Goal: Task Accomplishment & Management: Complete application form

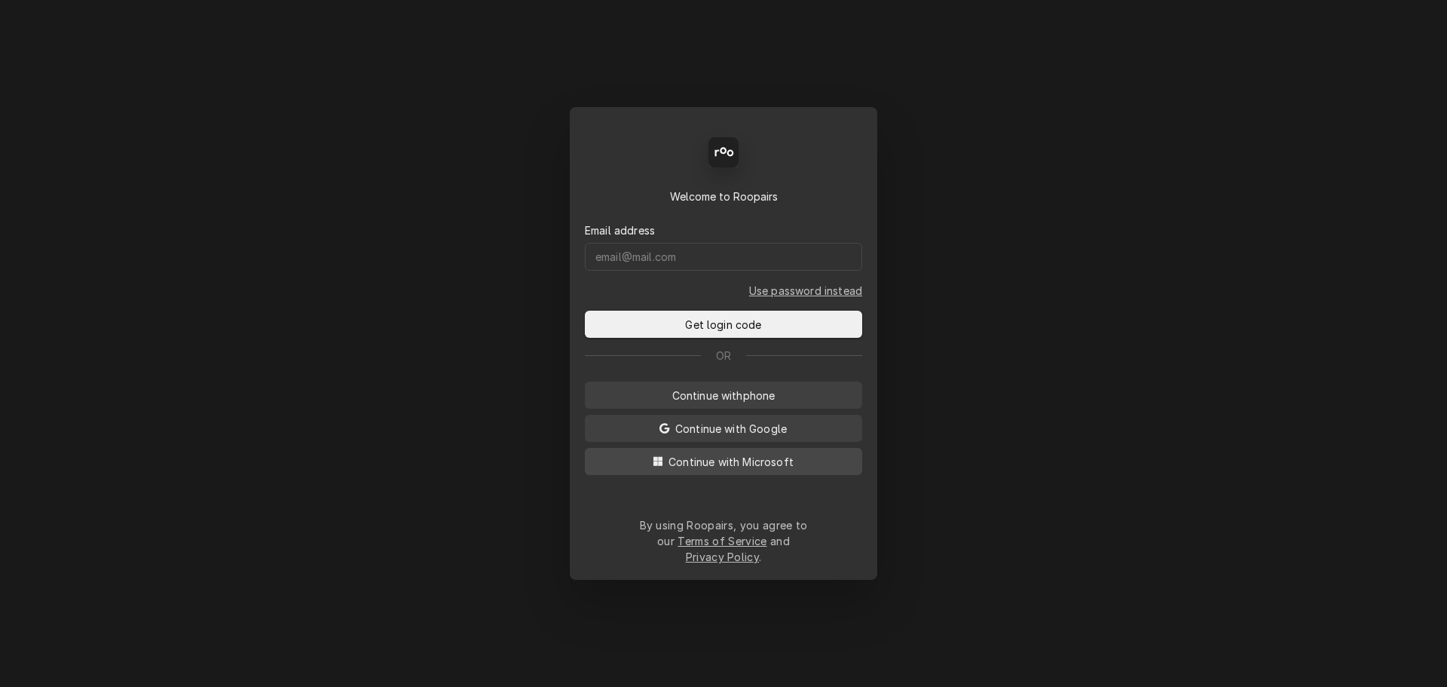
click at [714, 470] on span "Continue with Microsoft" at bounding box center [731, 462] width 131 height 16
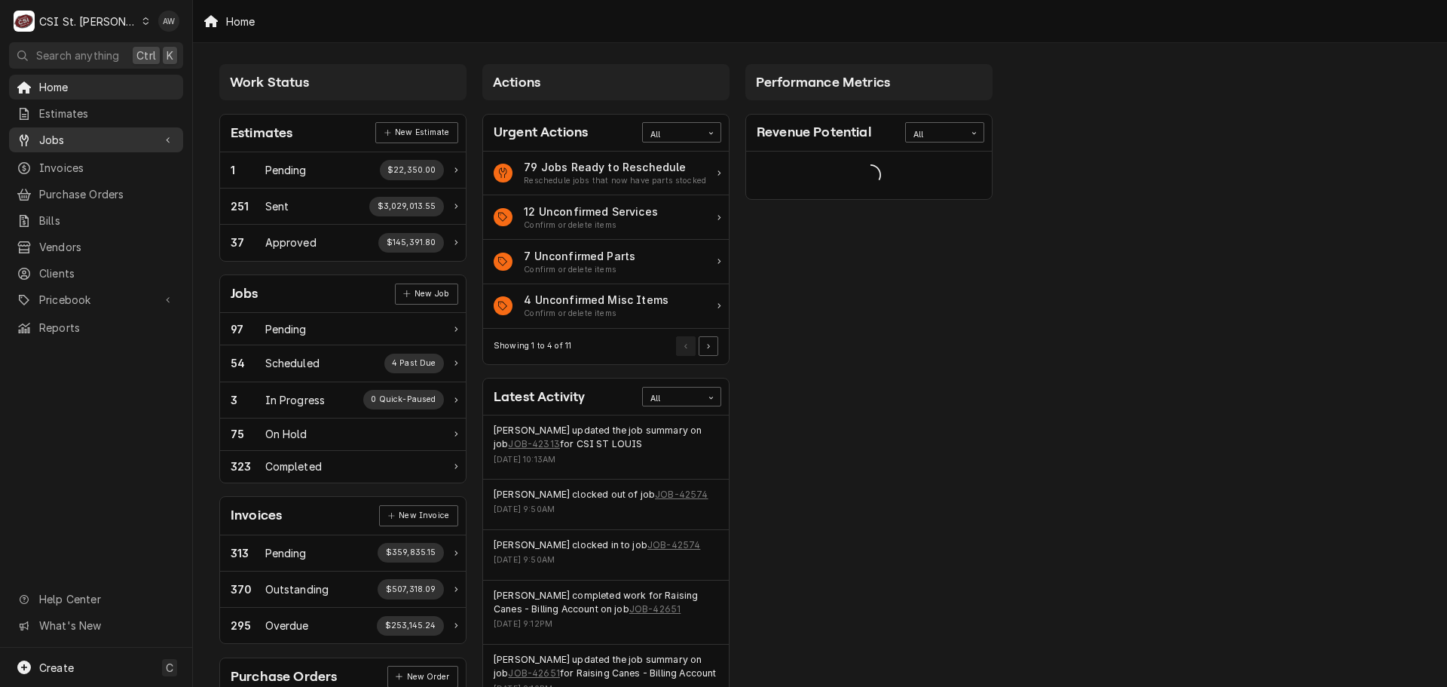
click at [112, 132] on span "Jobs" at bounding box center [96, 140] width 114 height 16
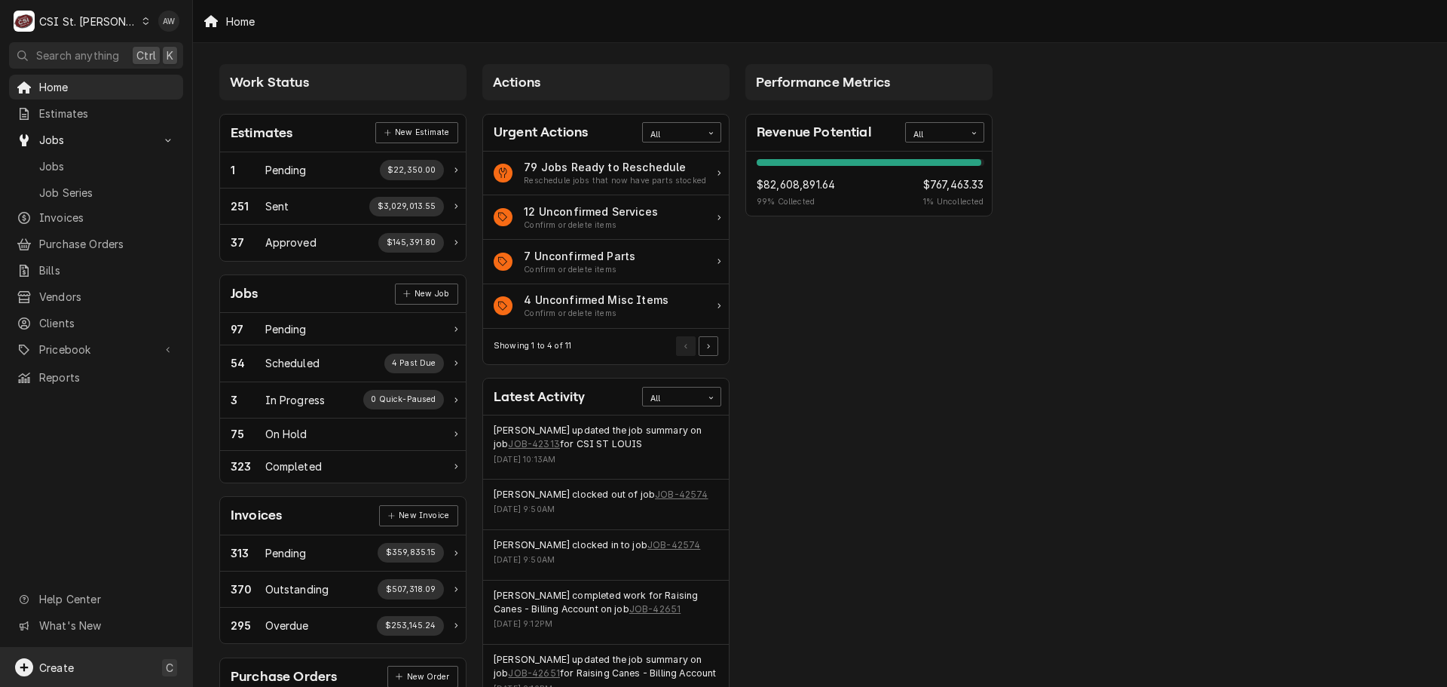
click at [76, 676] on div "Create C" at bounding box center [96, 666] width 192 height 39
click at [262, 507] on div "Job" at bounding box center [281, 511] width 101 height 16
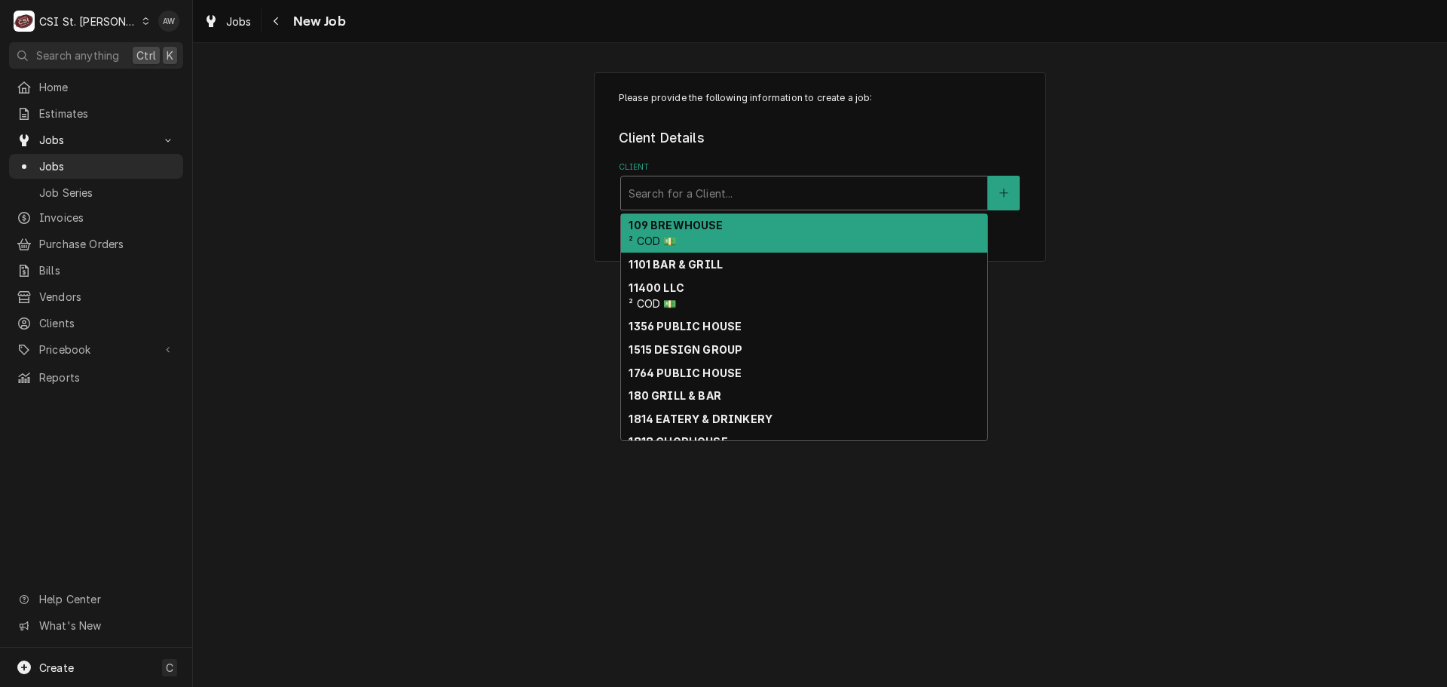
click at [788, 196] on div "Client" at bounding box center [804, 192] width 351 height 27
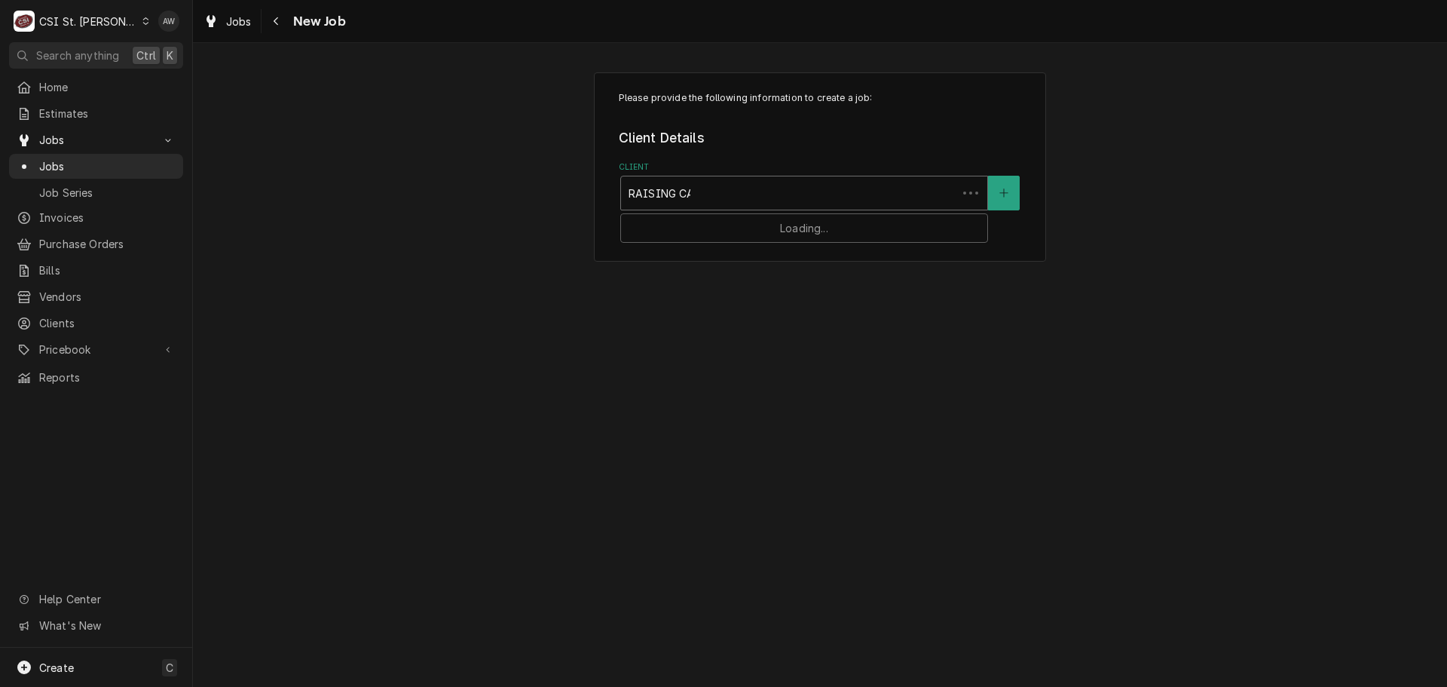
type input "RAISING CANE"
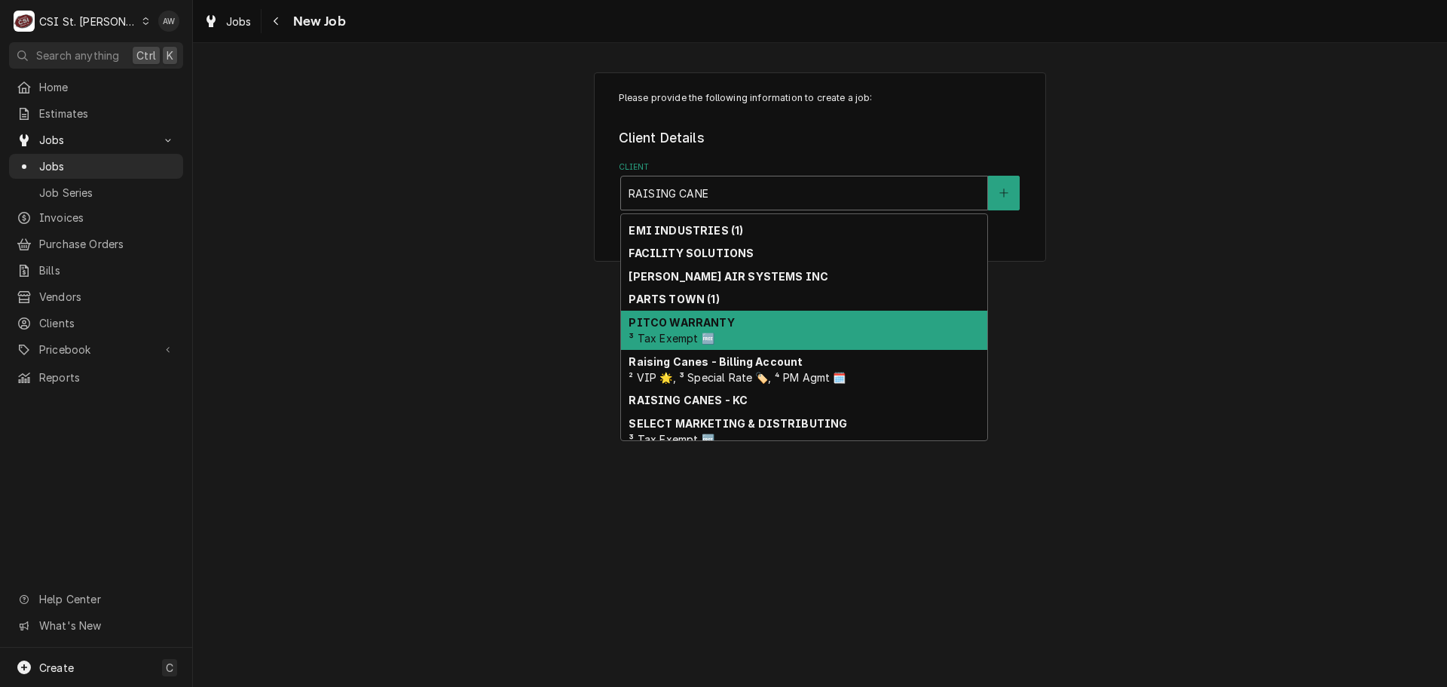
scroll to position [219, 0]
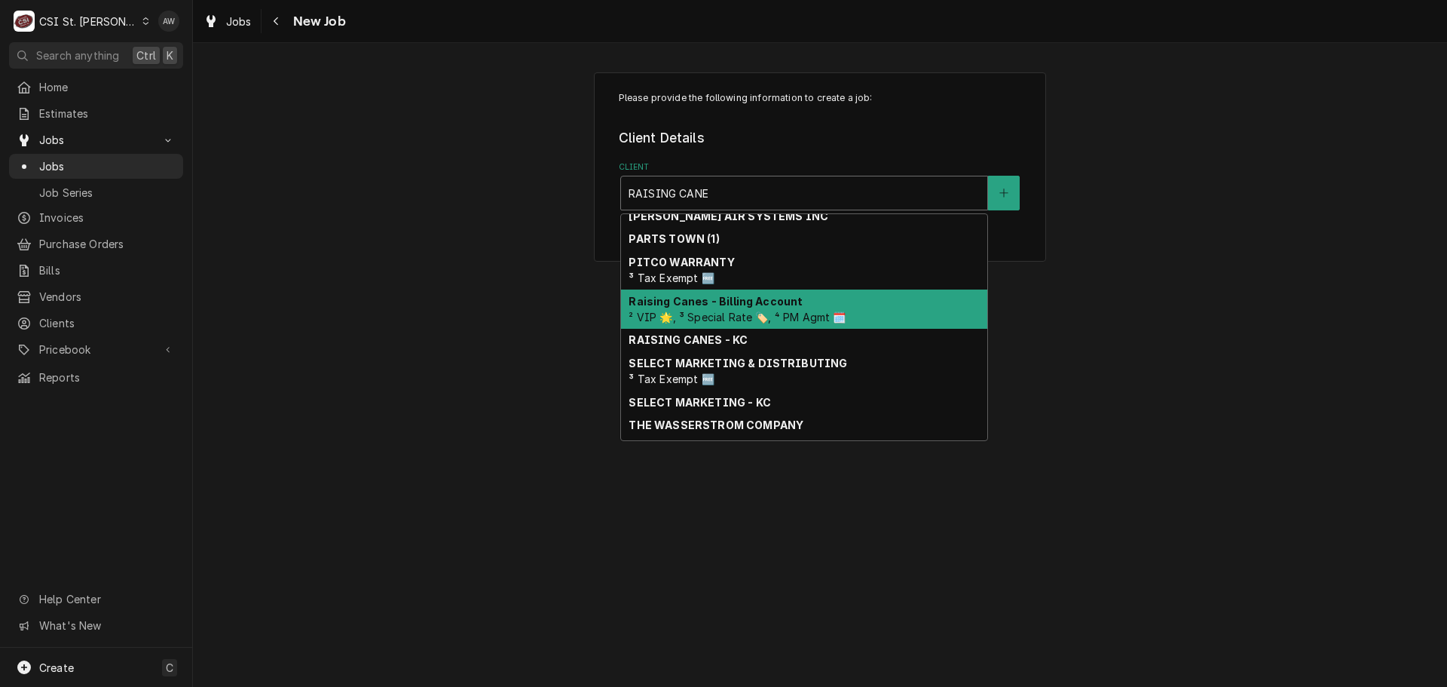
click at [782, 316] on span "² VIP 🌟, ³ Special Rate 🏷️, ⁴ PM Agmt 🗓️" at bounding box center [737, 317] width 217 height 13
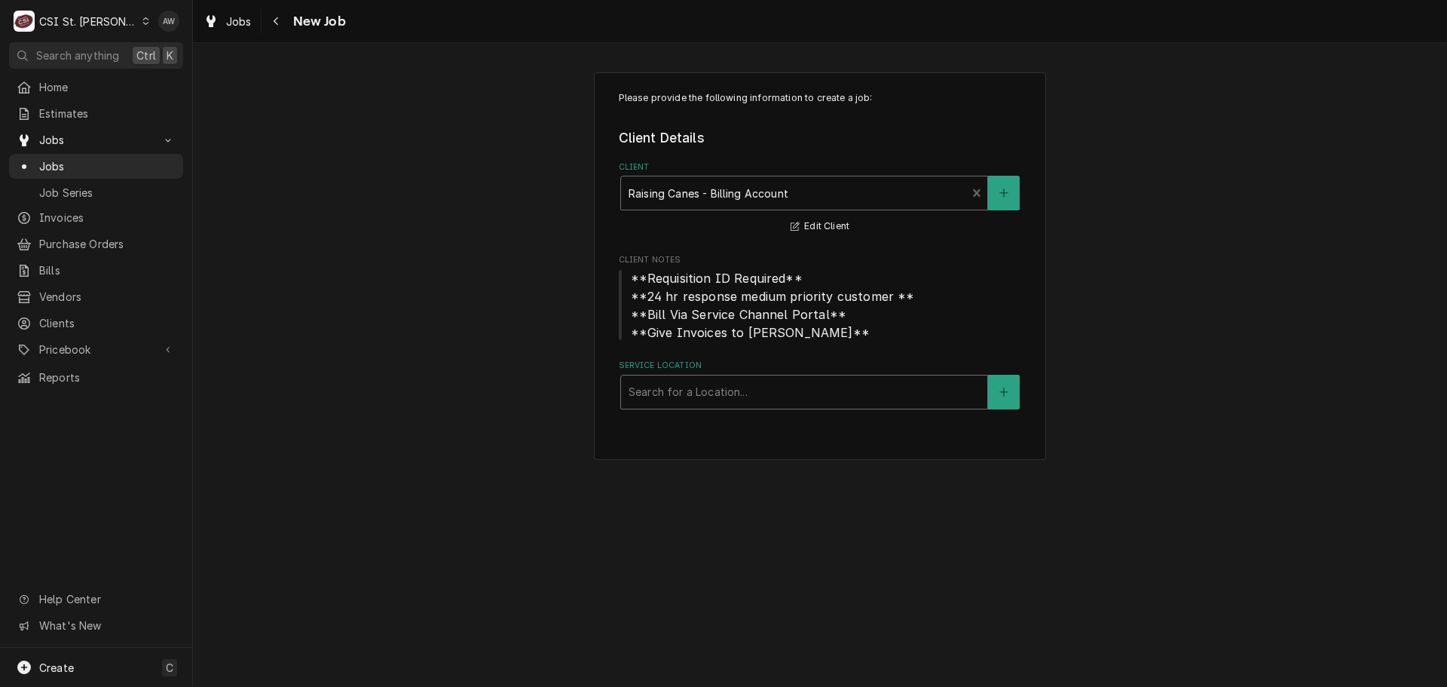
click at [712, 394] on div "Service Location" at bounding box center [804, 391] width 351 height 27
type input "225"
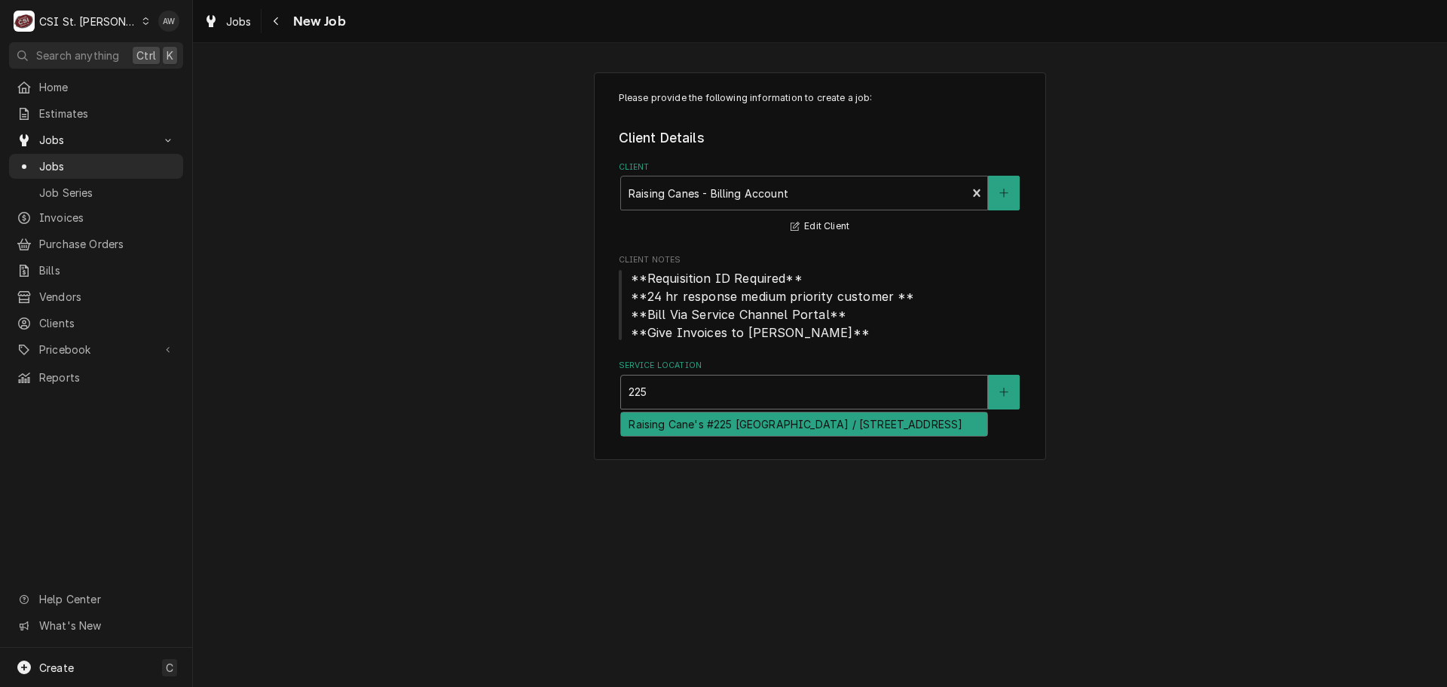
click at [724, 424] on div "Raising Cane's #225 [GEOGRAPHIC_DATA] / [STREET_ADDRESS]" at bounding box center [804, 423] width 366 height 23
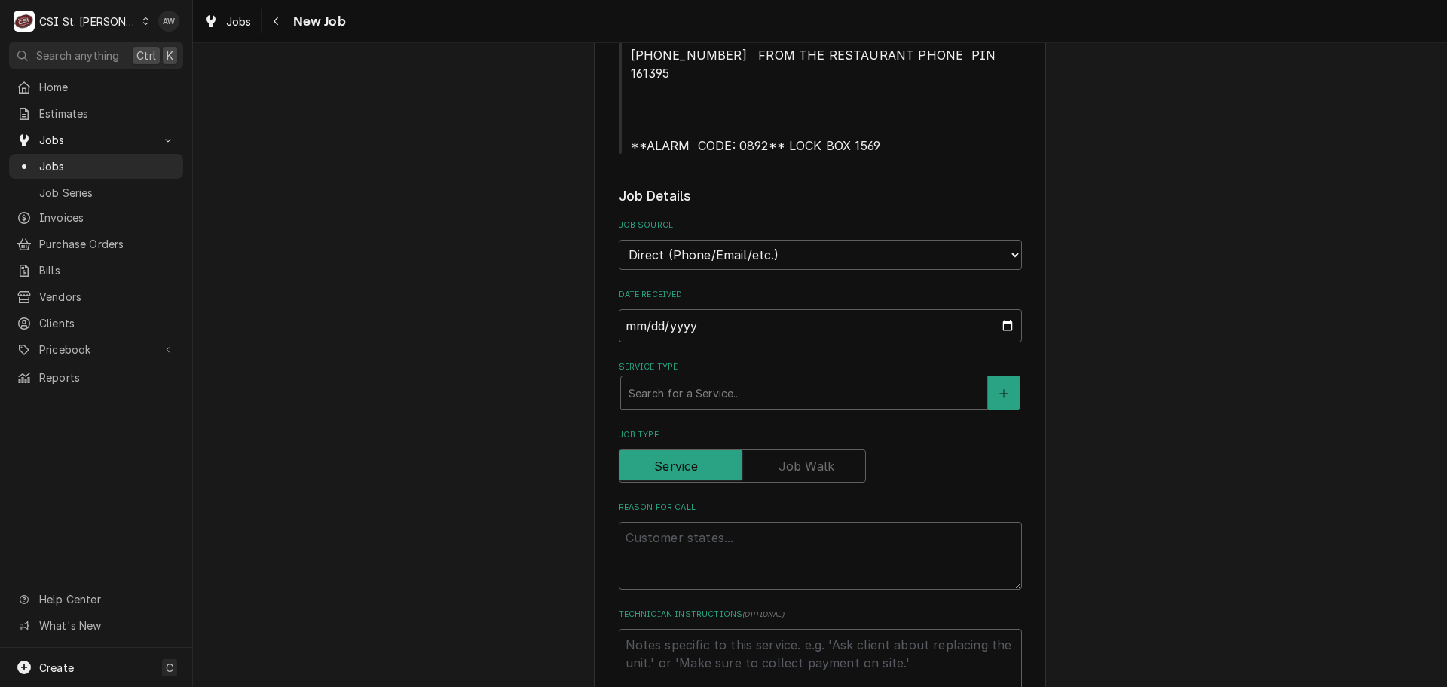
scroll to position [678, 0]
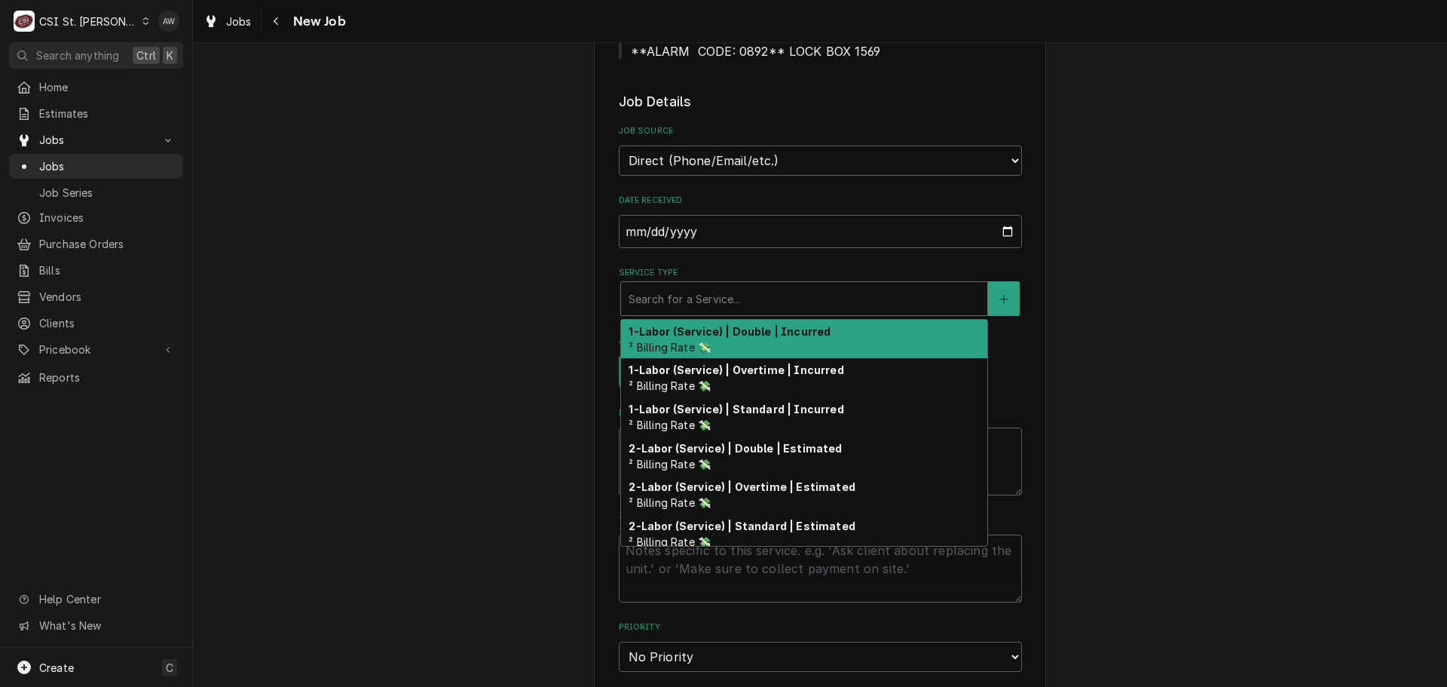
click at [672, 285] on div "Service Type" at bounding box center [804, 298] width 351 height 27
type textarea "x"
type input "S"
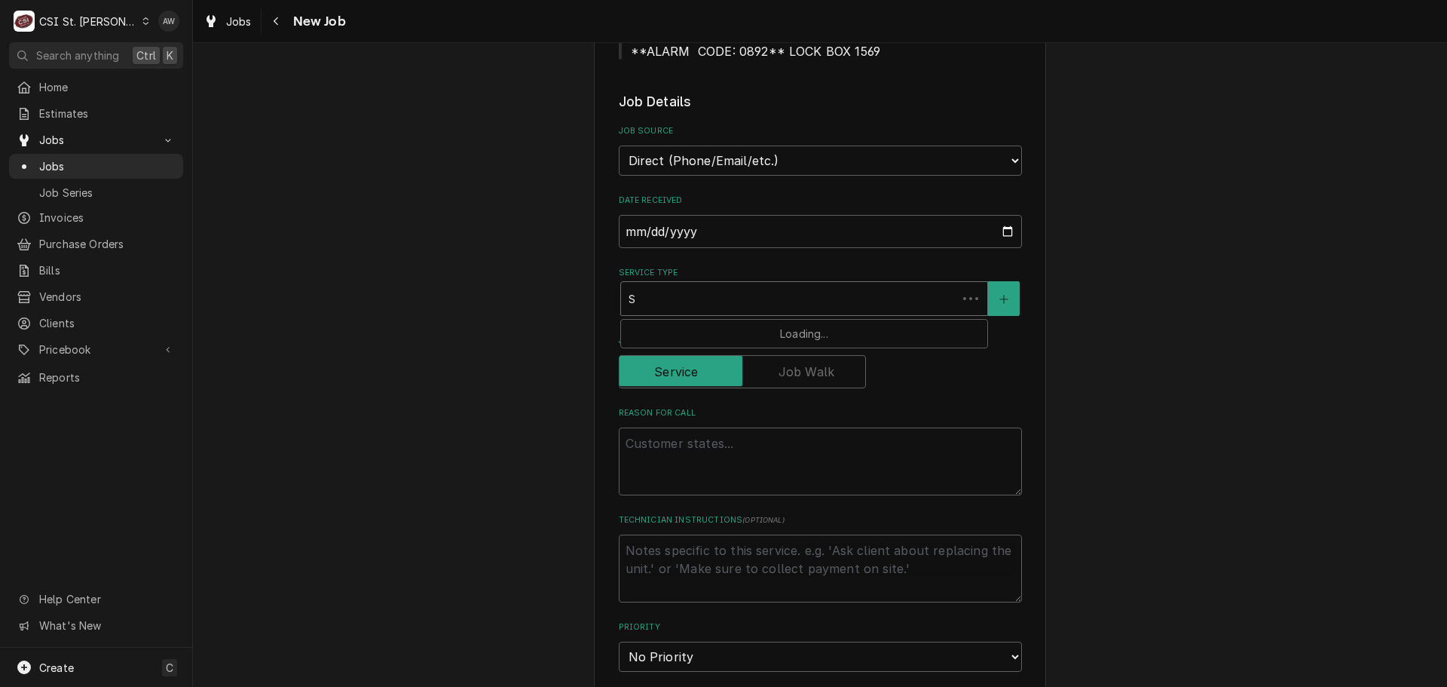
type textarea "x"
type input "SE"
type textarea "x"
type input "SER"
type textarea "x"
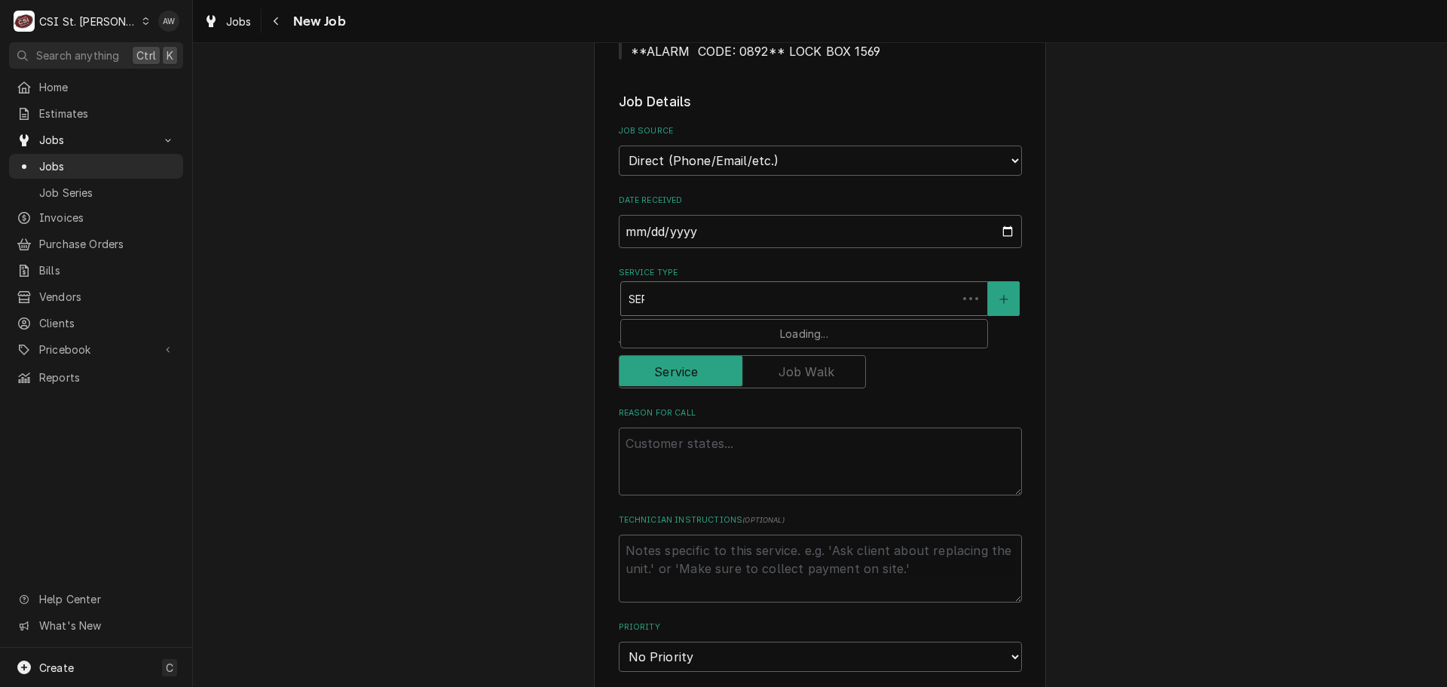
type input "SERV"
type textarea "x"
type input "SERVI"
type textarea "x"
type input "SERVIC"
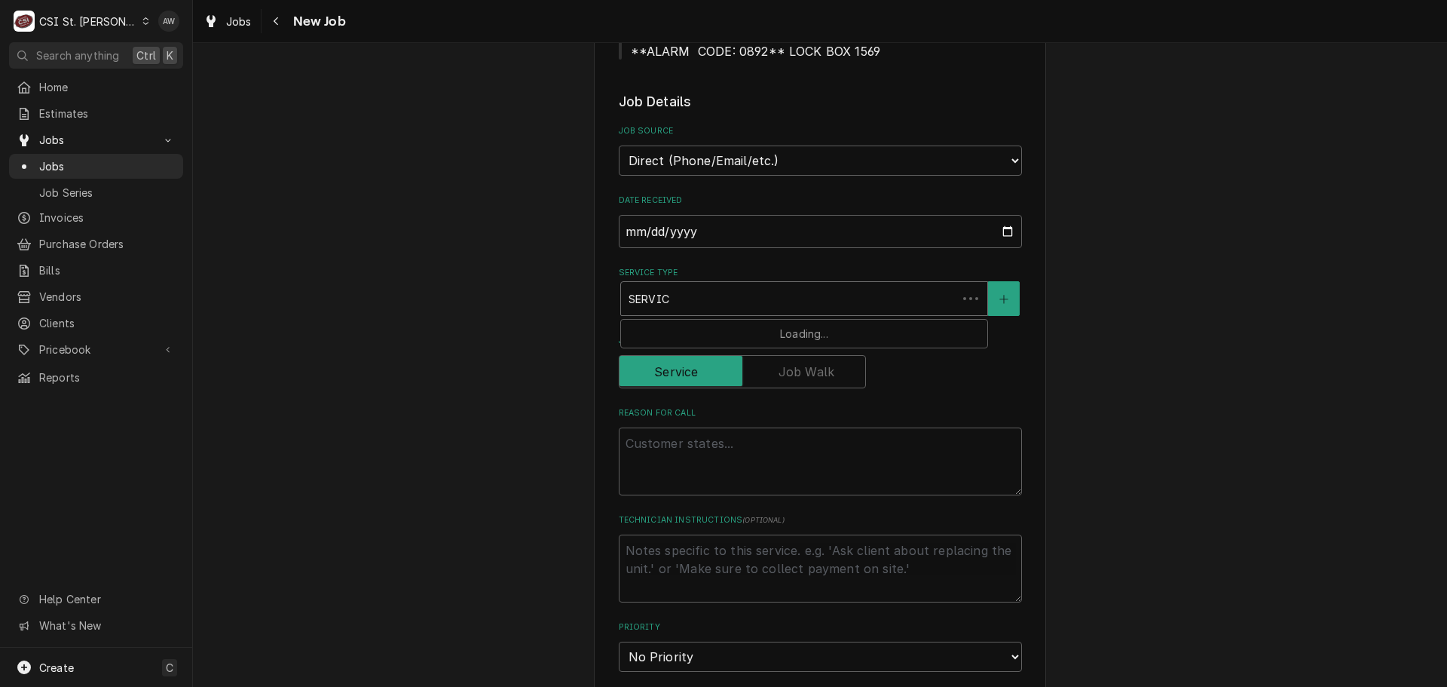
type textarea "x"
type input "SERVICE"
type textarea "x"
type input "SERVICE"
type textarea "x"
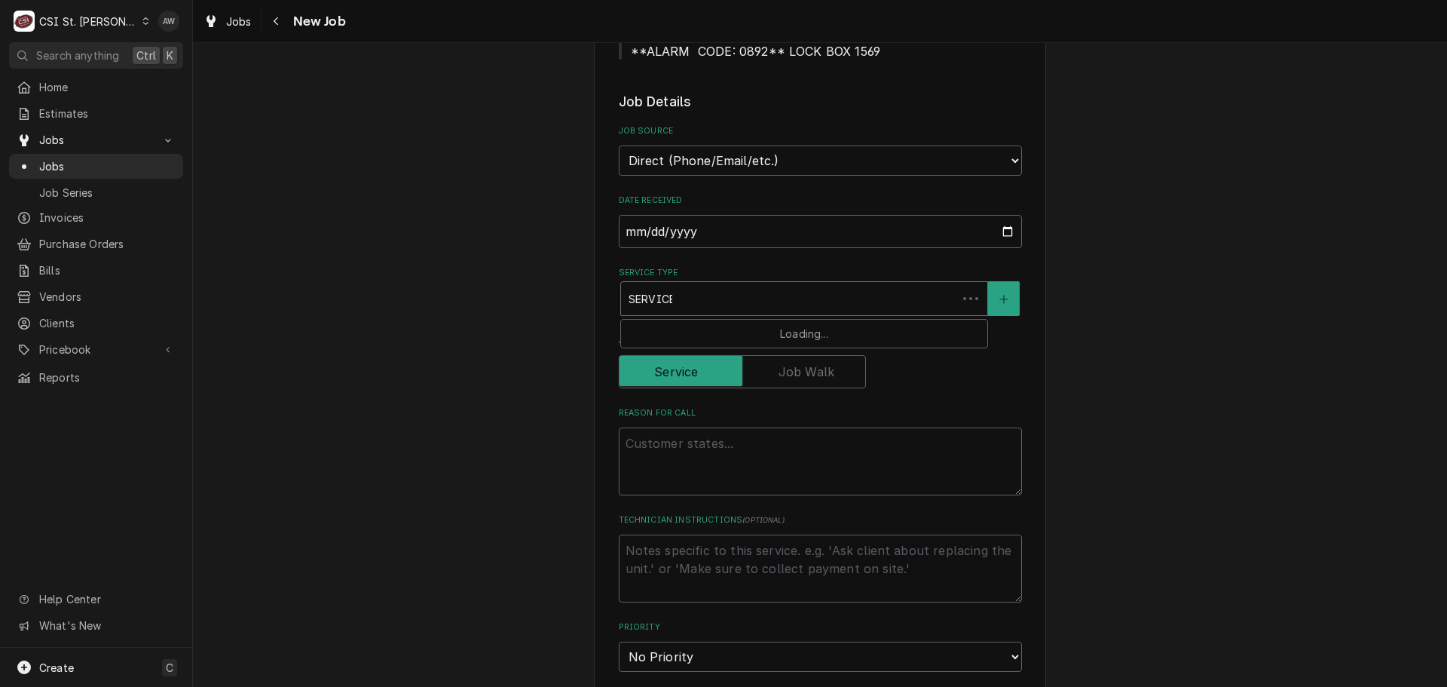
type input "SERVICE C"
type textarea "x"
type input "SERVICE CA"
type textarea "x"
type input "SERVICE CAL"
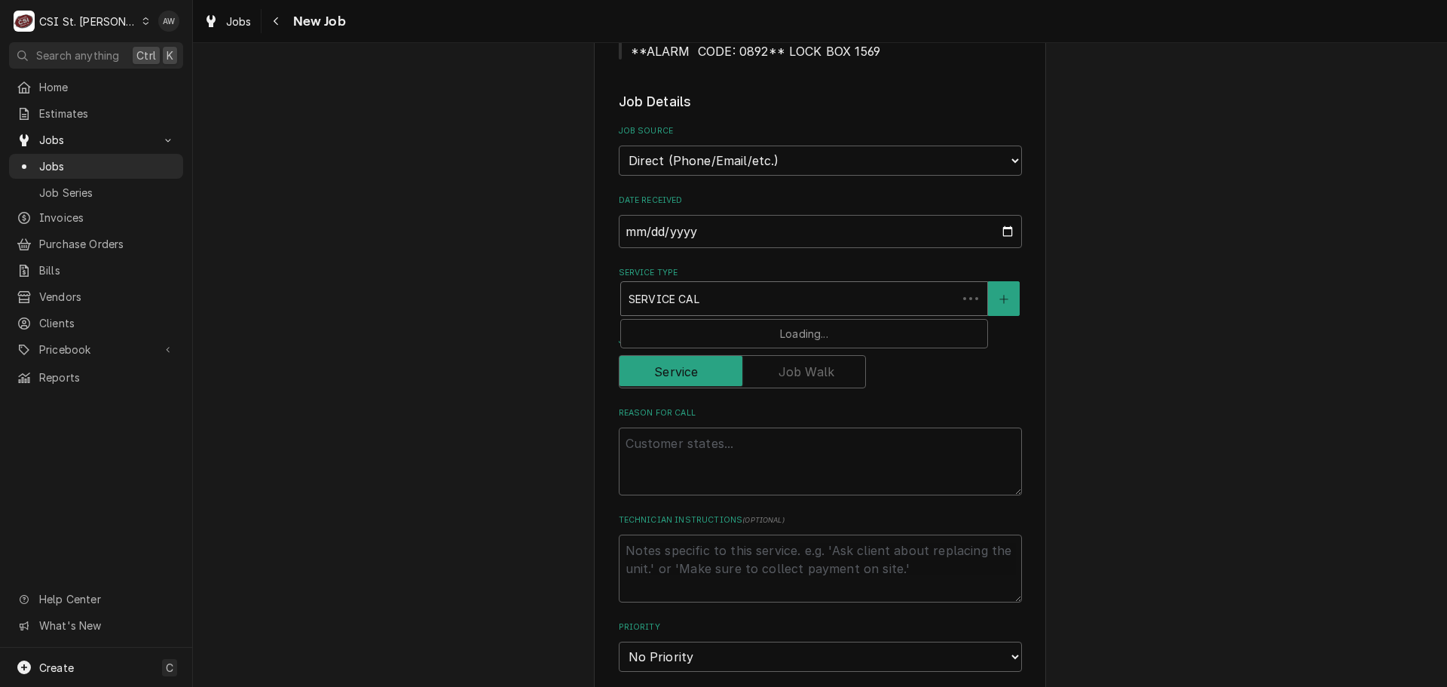
type textarea "x"
type input "SERVICE CALL"
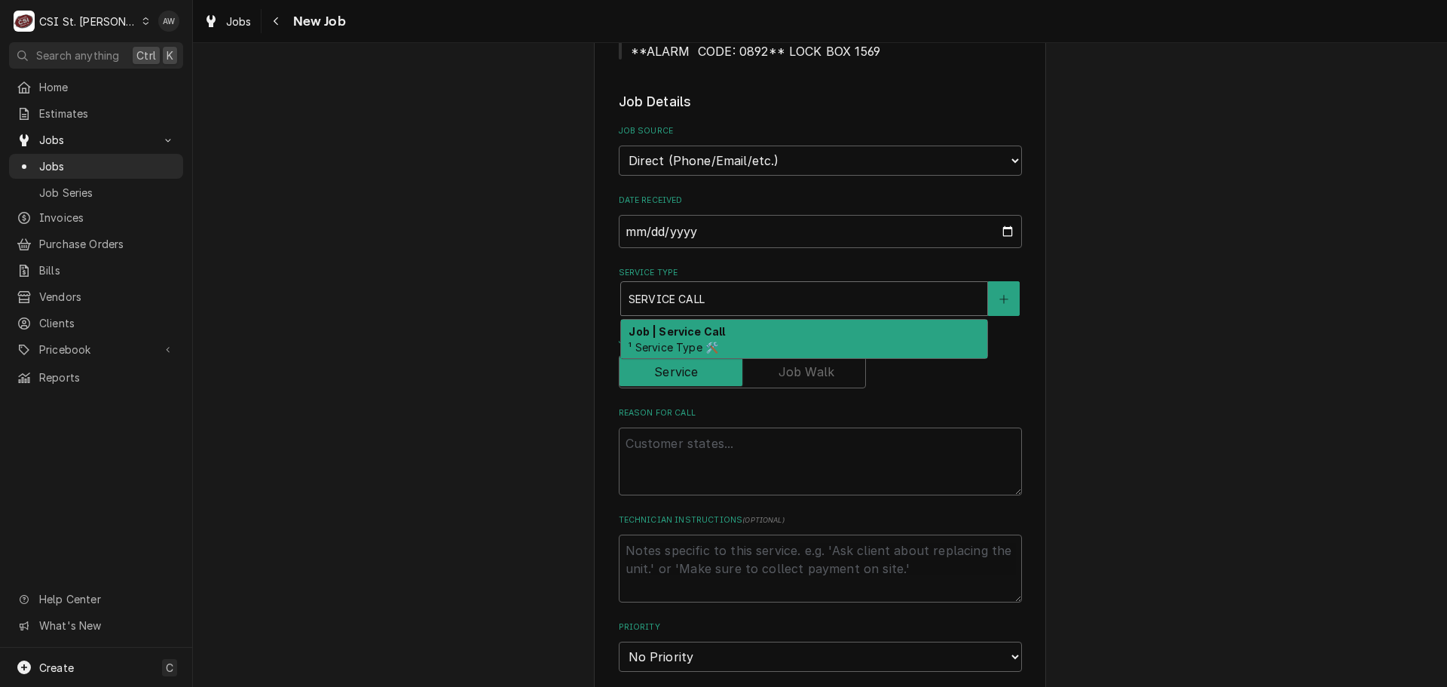
click at [689, 341] on span "¹ Service Type 🛠️" at bounding box center [674, 347] width 90 height 13
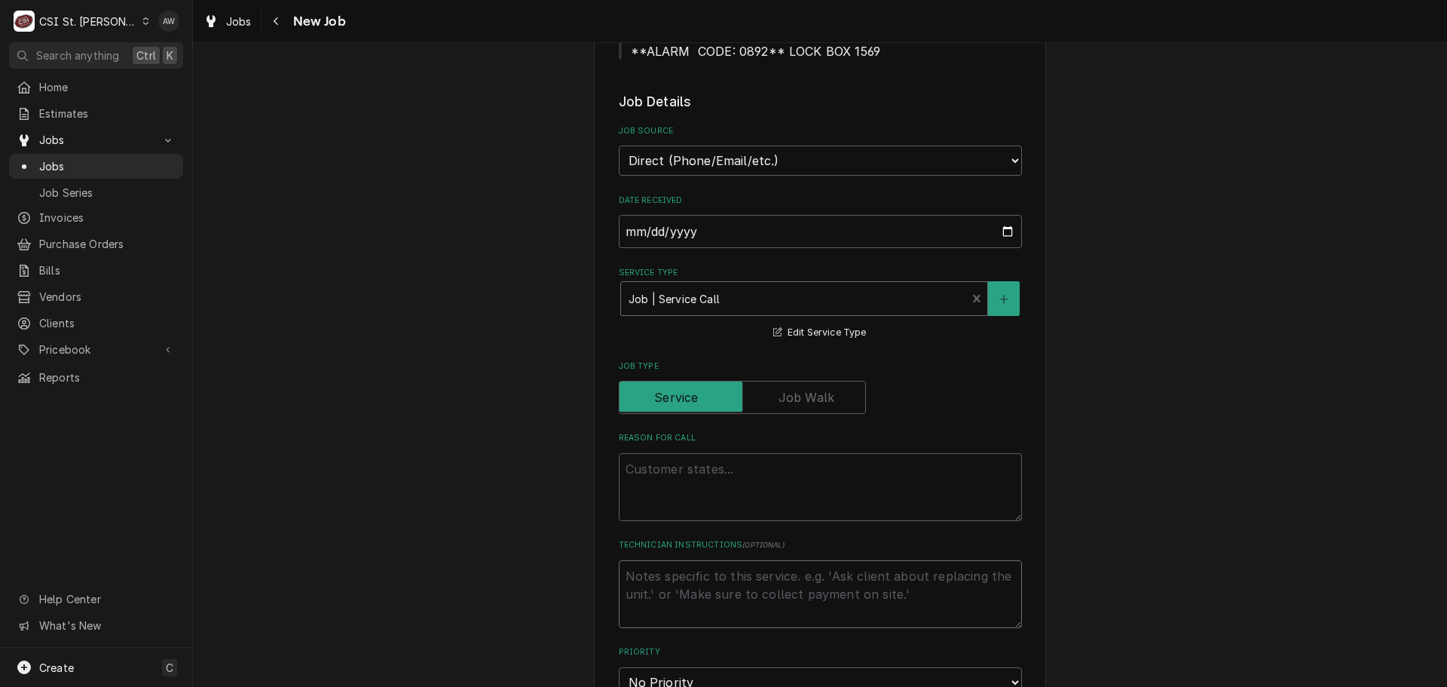
click at [680, 560] on textarea "Technician Instructions ( optional )" at bounding box center [820, 594] width 403 height 68
type textarea "x"
type textarea "N"
type textarea "x"
type textarea "NT"
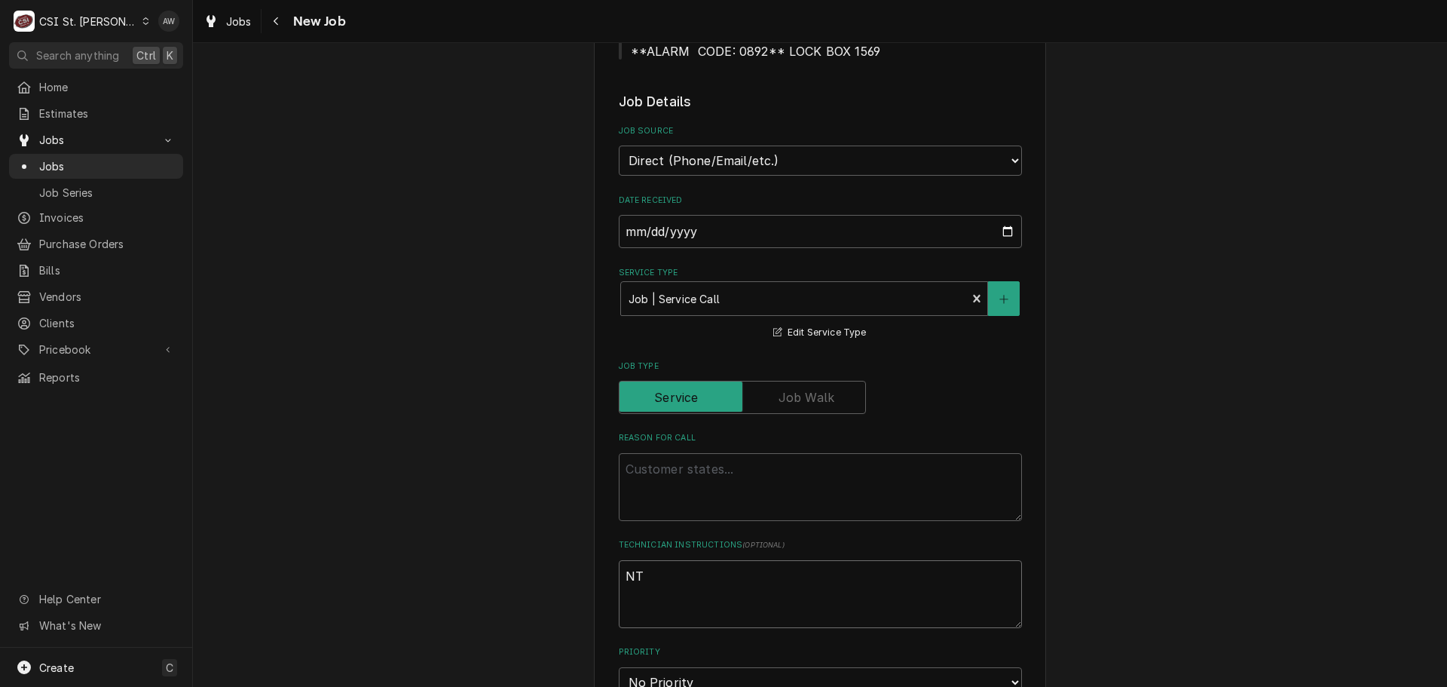
type textarea "x"
type textarea "NTE"
type textarea "x"
type textarea "NTE"
type textarea "x"
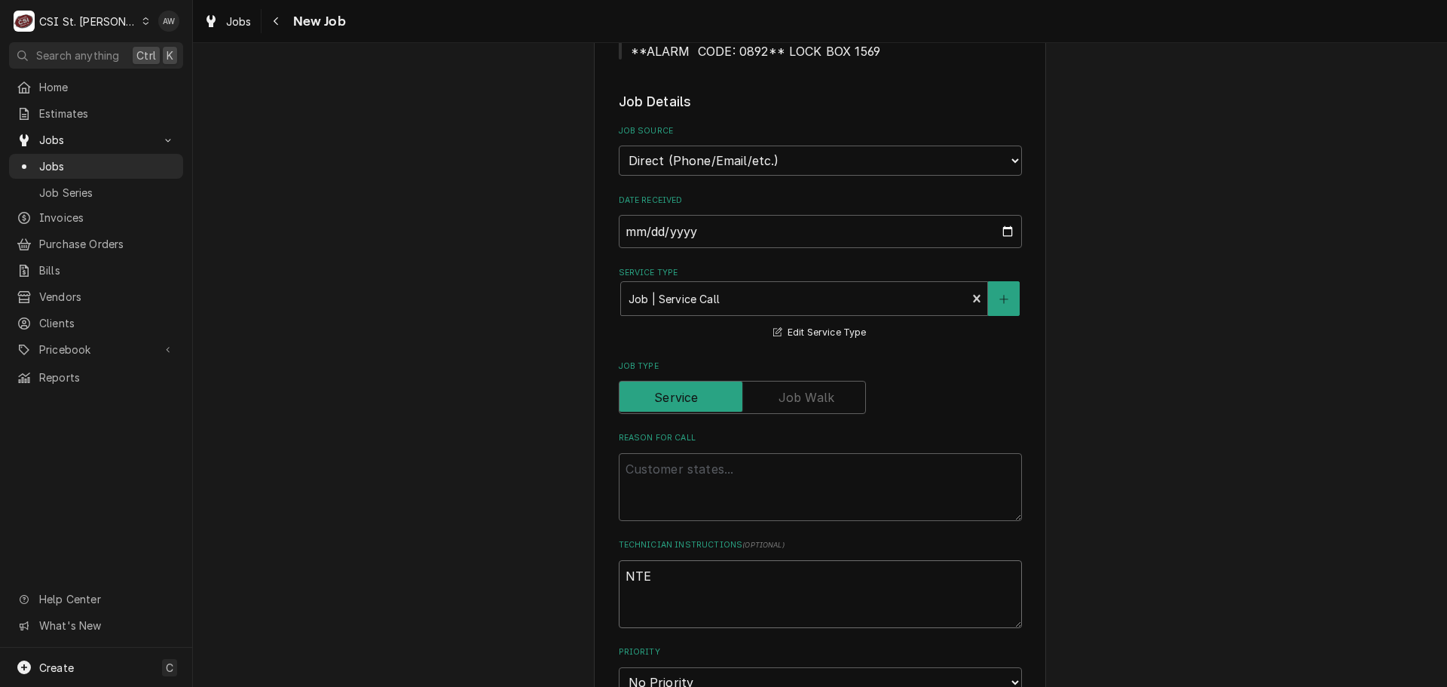
type textarea "NTE 4"
type textarea "x"
type textarea "NTE 45"
type textarea "x"
type textarea "NTE 450"
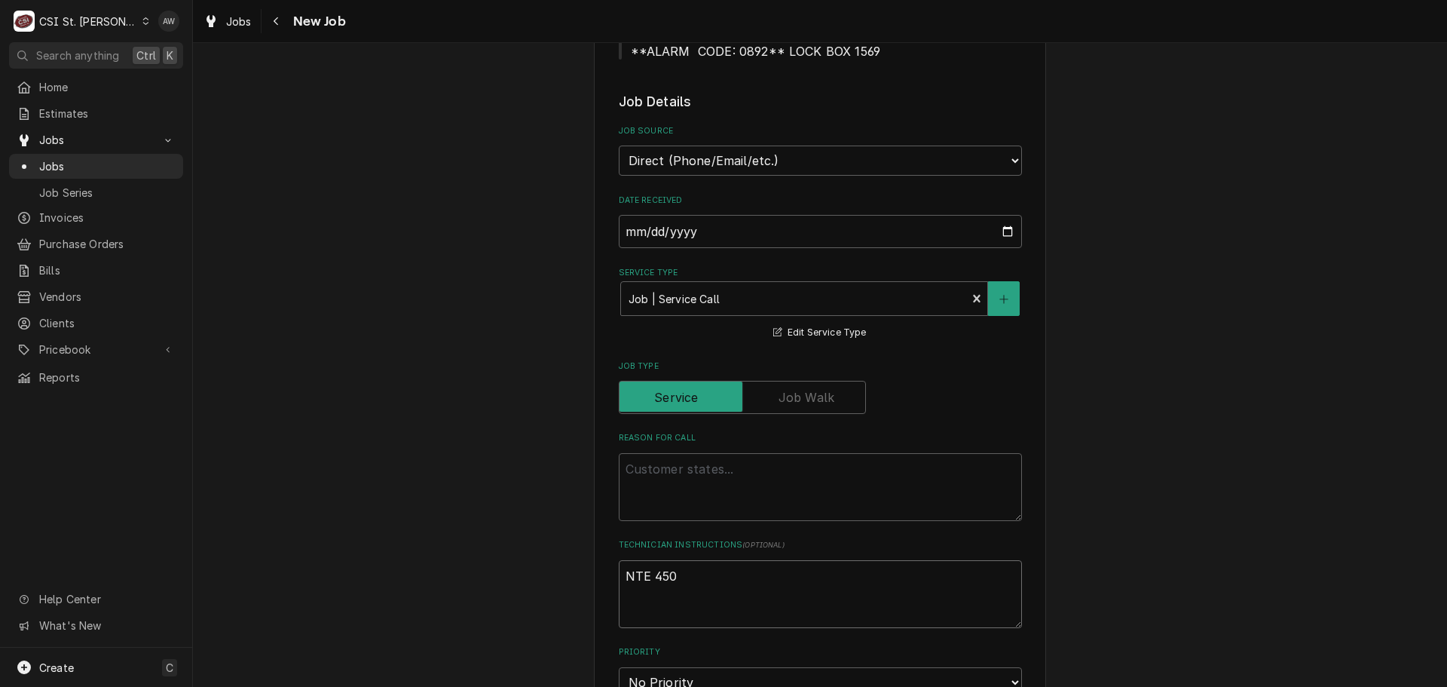
type textarea "x"
type textarea "NTE 450"
click at [650, 458] on textarea "Reason For Call" at bounding box center [820, 487] width 403 height 68
click at [716, 145] on select "Direct (Phone/Email/etc.) Service Channel Corrigo Ecotrak Other" at bounding box center [820, 160] width 403 height 30
select select "1"
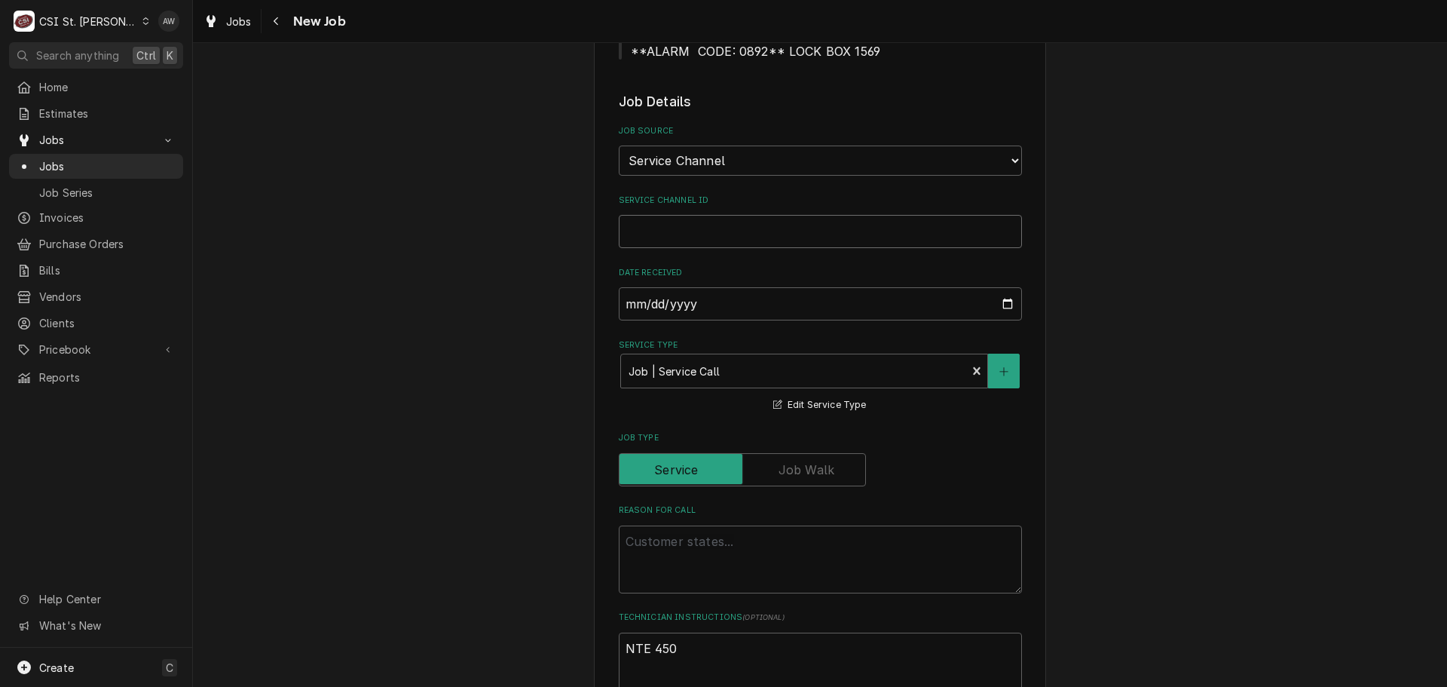
click at [693, 215] on input "Service Channel ID" at bounding box center [820, 231] width 403 height 33
type textarea "x"
type input "3"
type textarea "x"
type input "32"
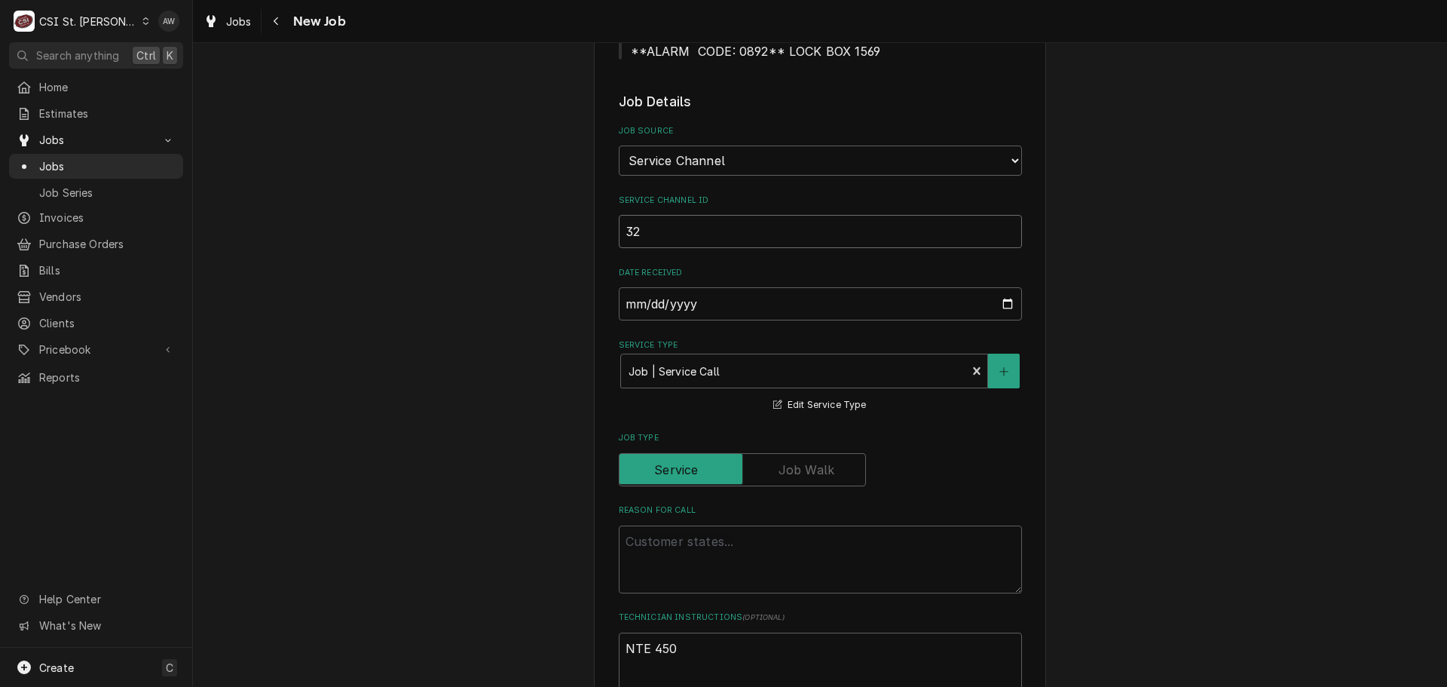
type textarea "x"
type input "325"
type textarea "x"
type input "3257"
type textarea "x"
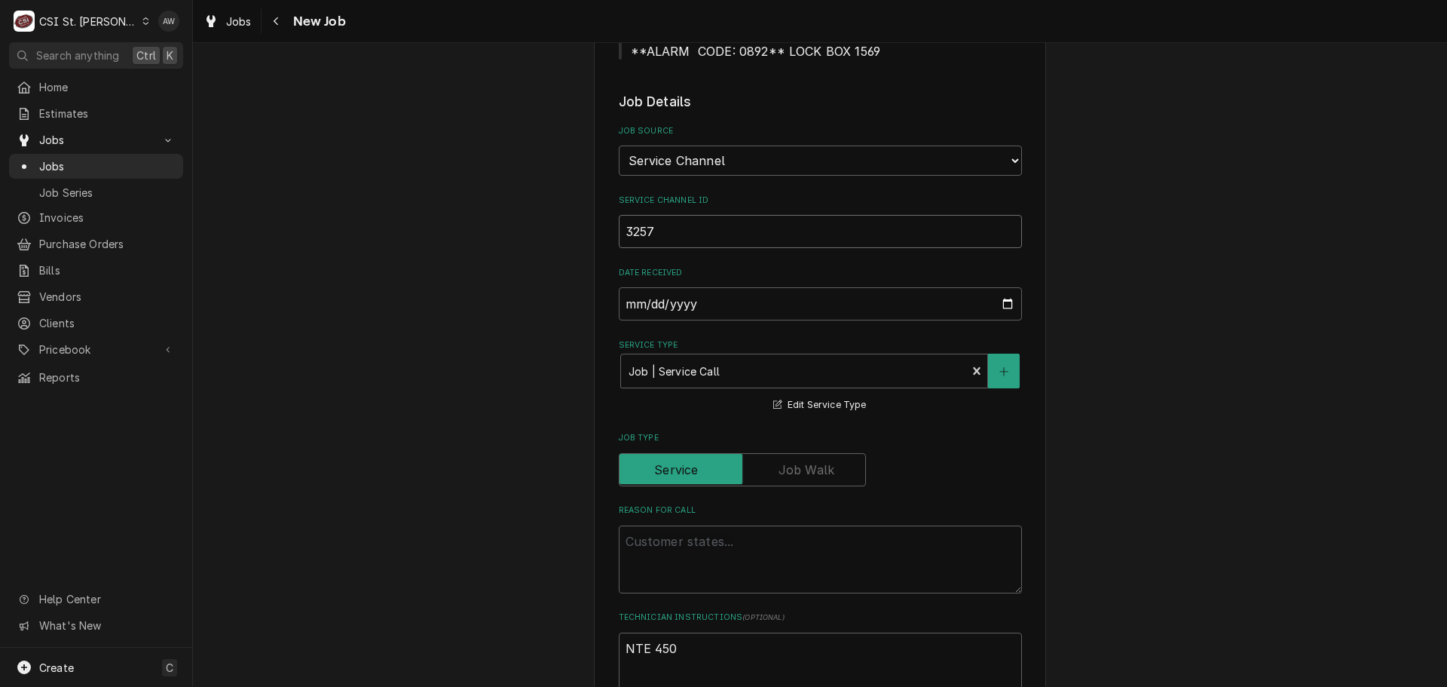
type input "32579"
type textarea "x"
type input "325790"
type textarea "x"
type input "3257909"
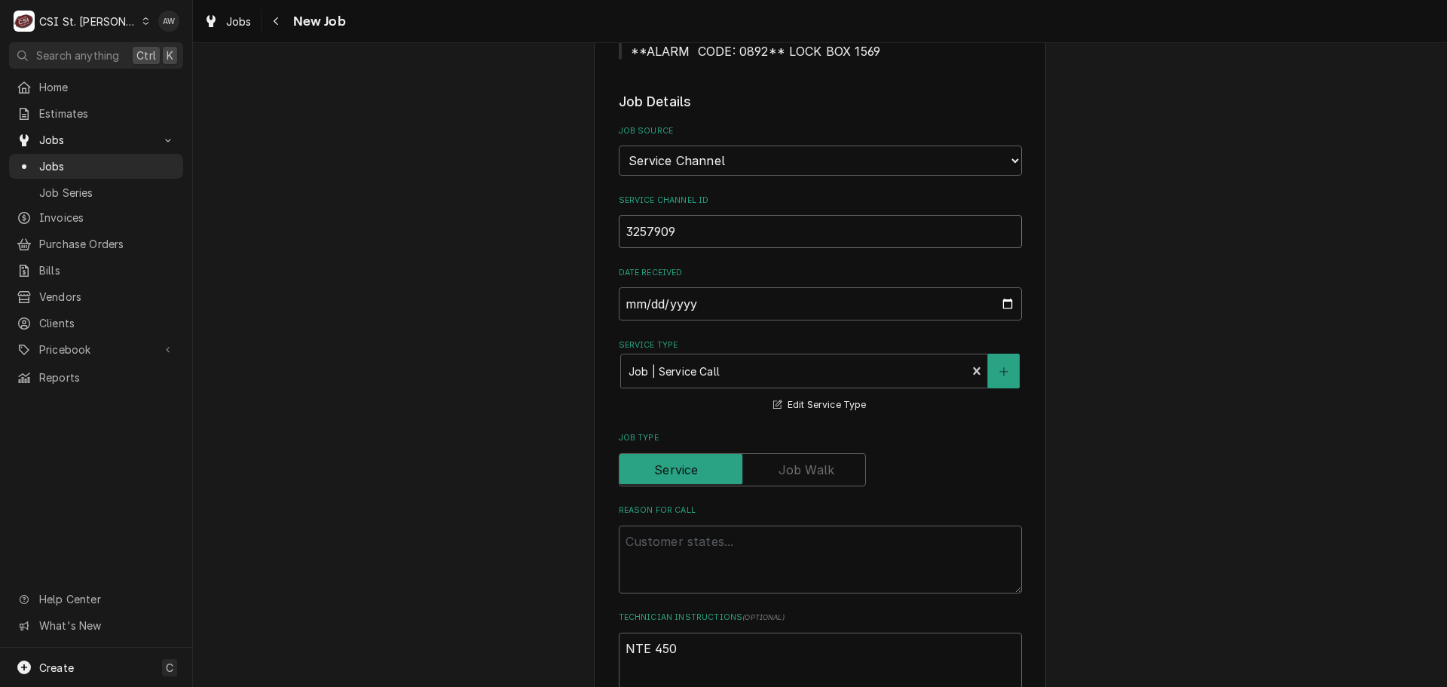
type textarea "x"
type input "32579092"
type textarea "x"
type input "325790924"
type textarea "x"
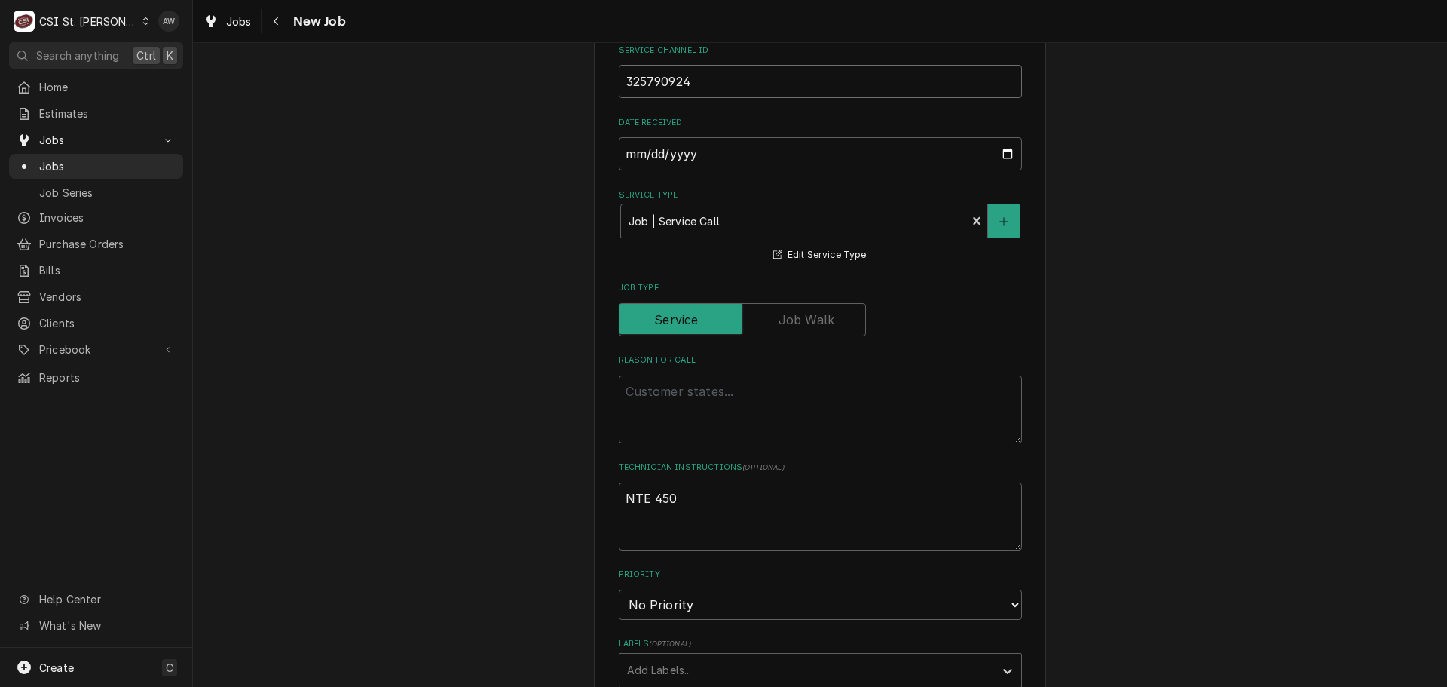
scroll to position [829, 0]
type input "325790924"
click at [661, 375] on textarea "Reason For Call" at bounding box center [820, 409] width 403 height 68
paste textarea "KITCHEN / Hot Side / Filter Unit / Filter is leaking / Filter is leaking as we …"
type textarea "x"
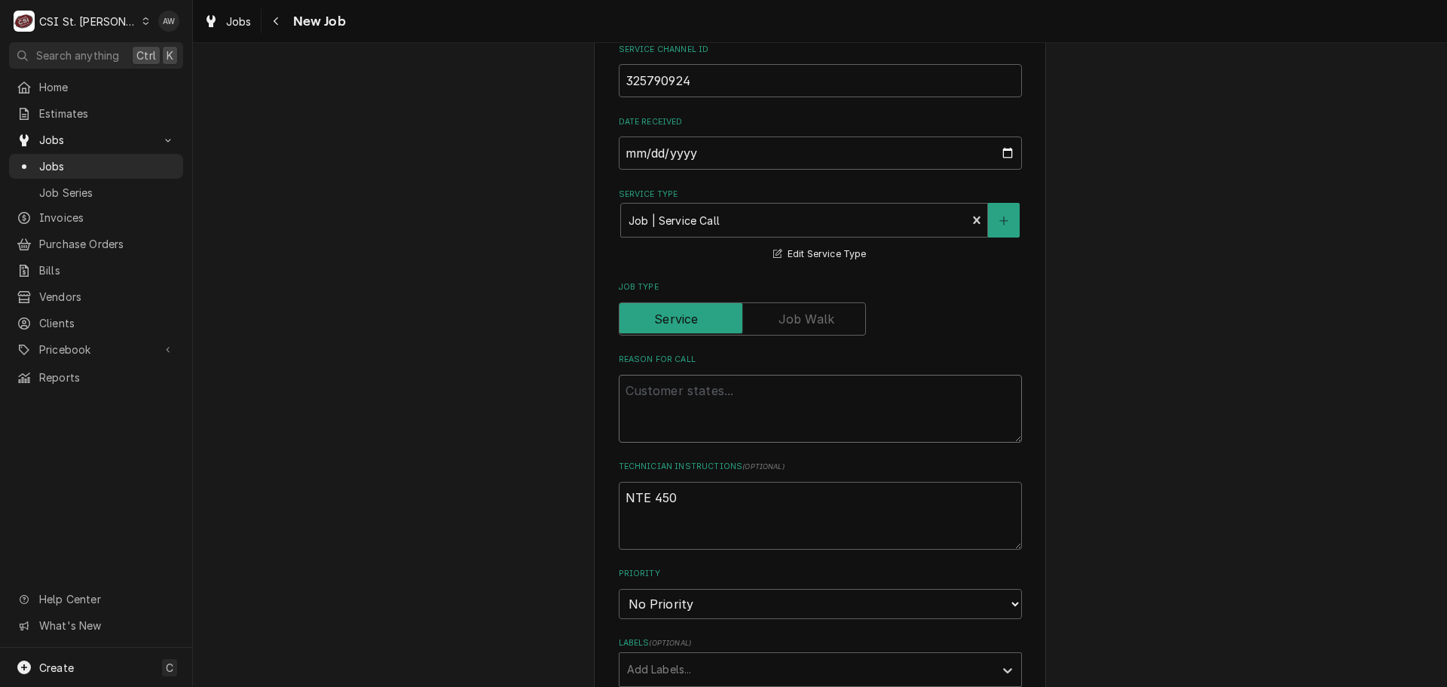
type textarea "KITCHEN / Hot Side / Filter Unit / Filter is leaking / Filter is leaking as we …"
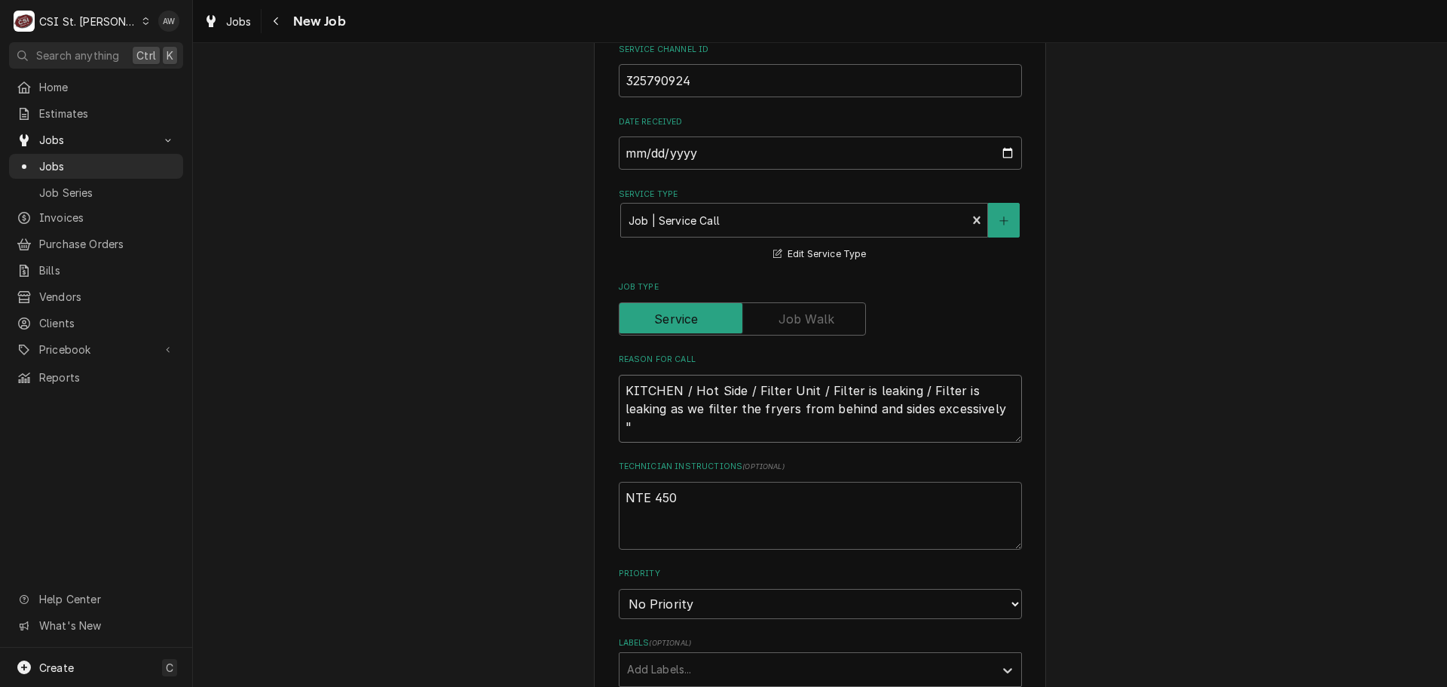
type textarea "x"
type textarea "KITCHEN / Hot Side / Filter Unit / Filter is leaking / Filter is leaking as we …"
type textarea "x"
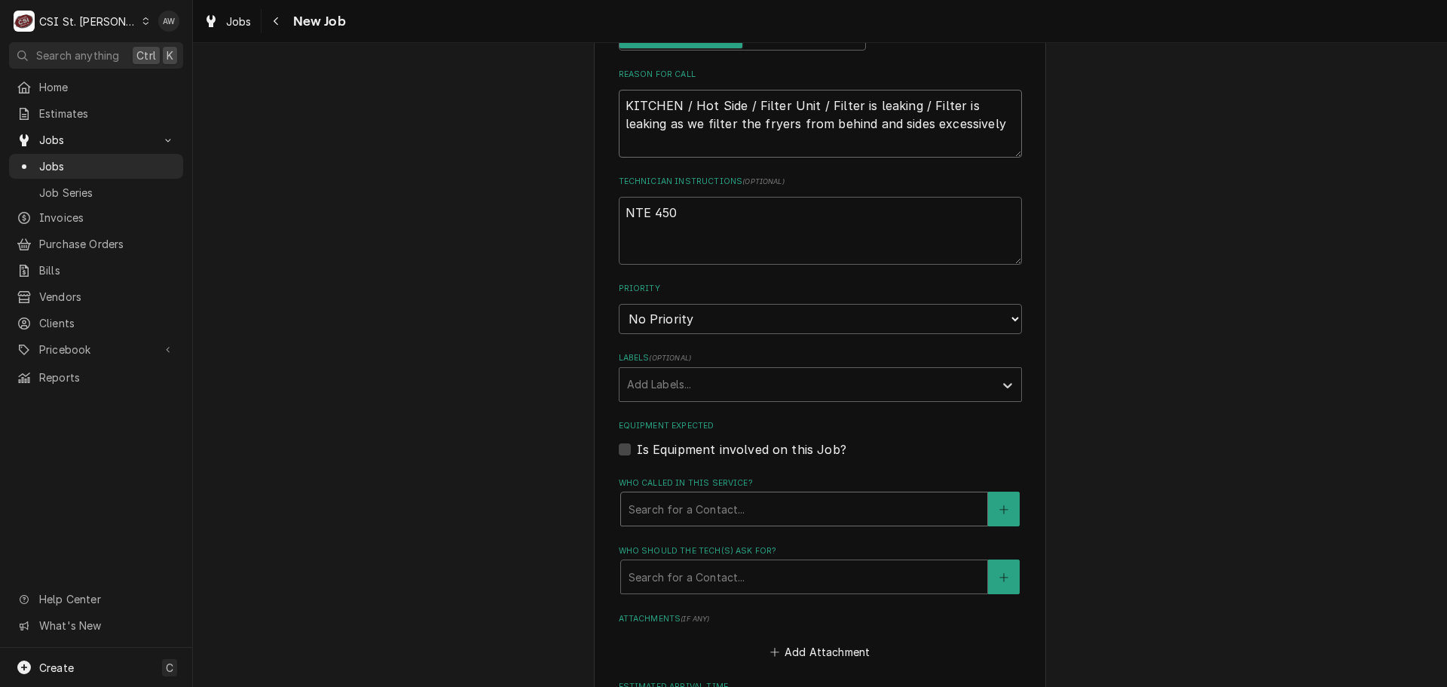
scroll to position [1131, 0]
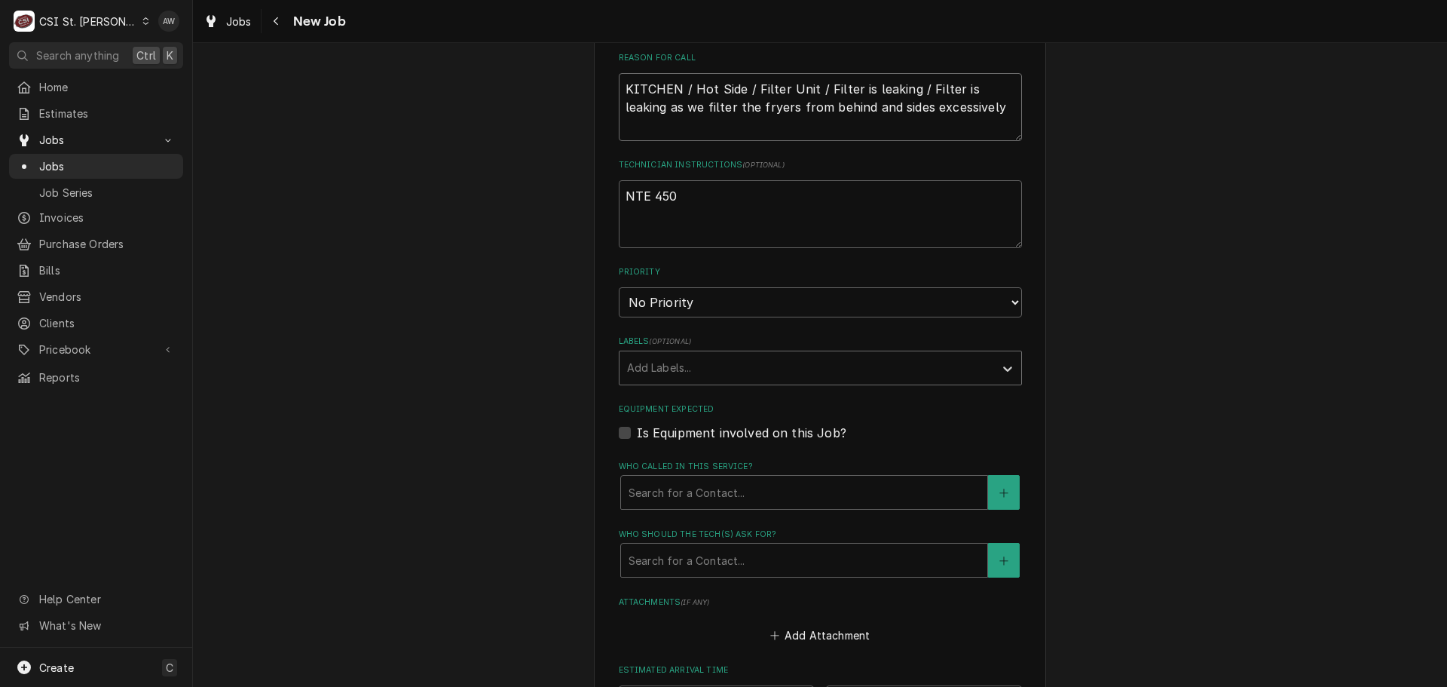
type textarea "KITCHEN / Hot Side / Filter Unit / Filter is leaking / Filter is leaking as we …"
click at [646, 354] on div "Labels" at bounding box center [807, 367] width 360 height 27
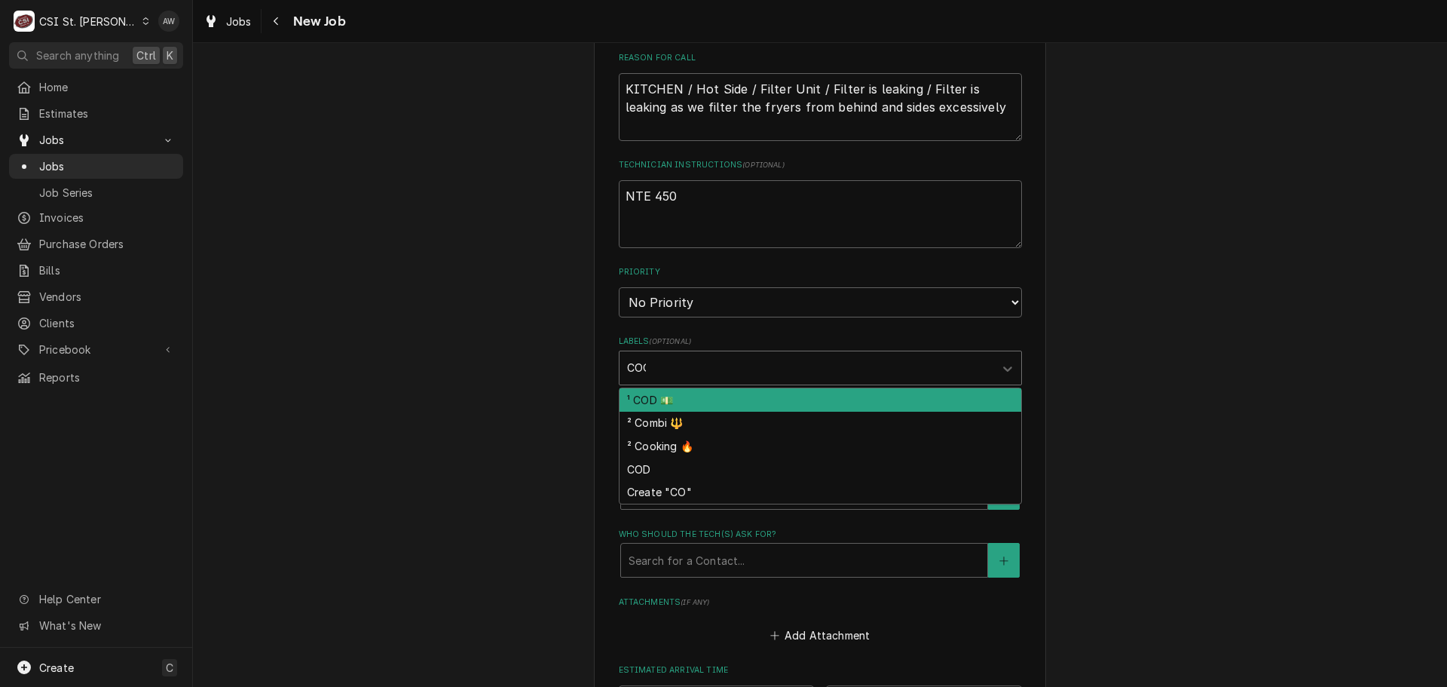
type input "COOK"
type textarea "x"
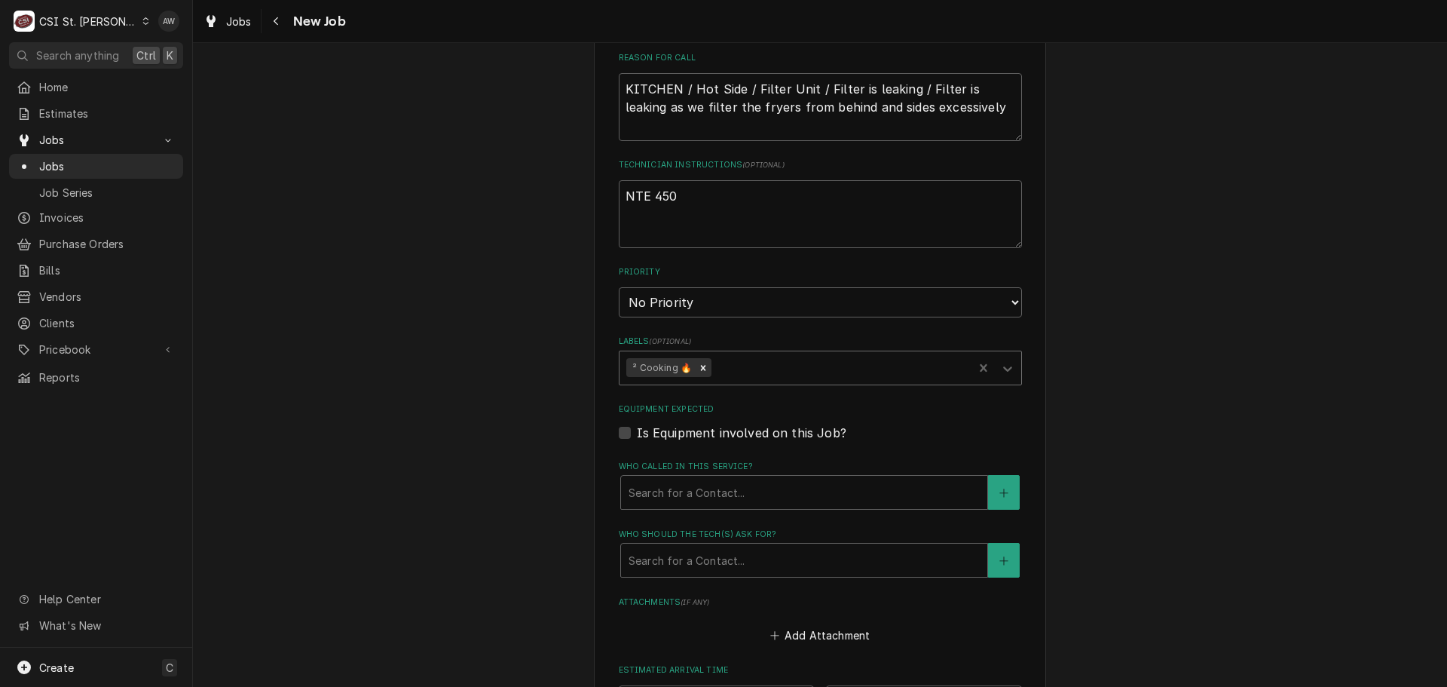
type input "O"
type textarea "x"
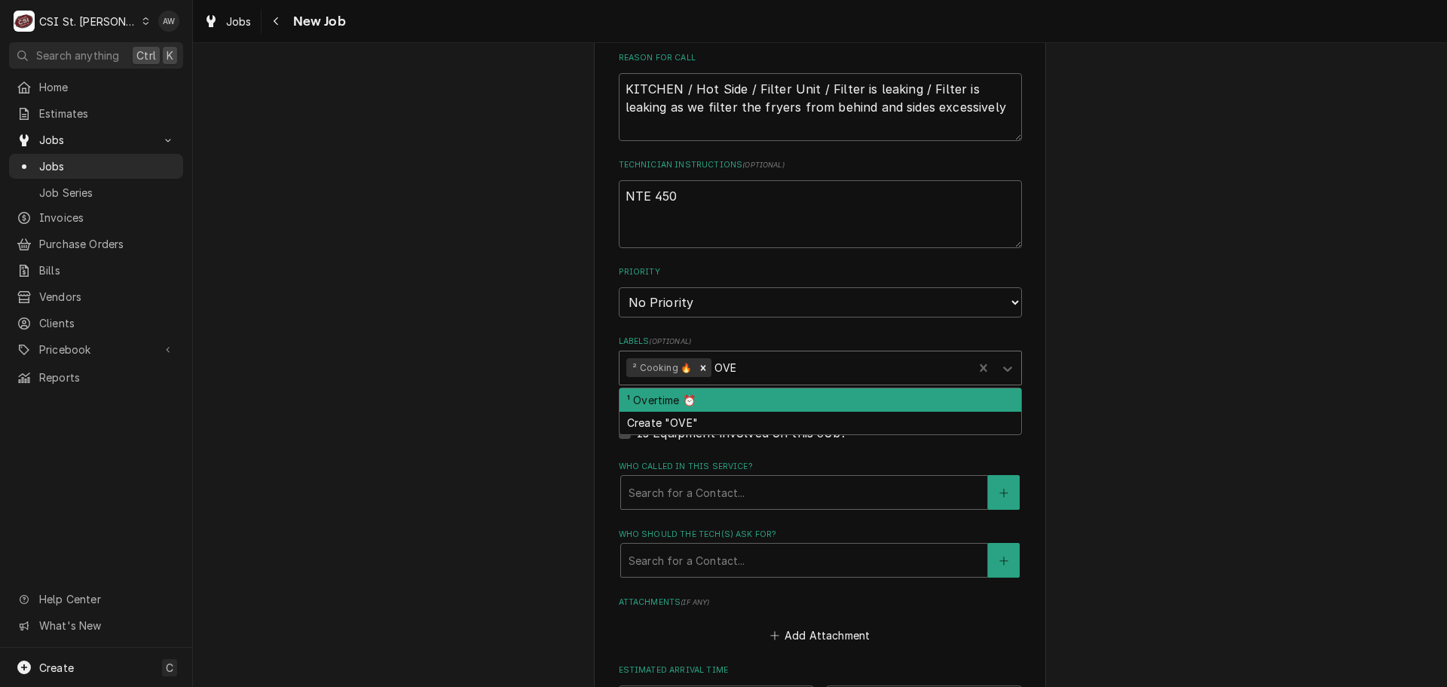
type input "OVER"
type textarea "x"
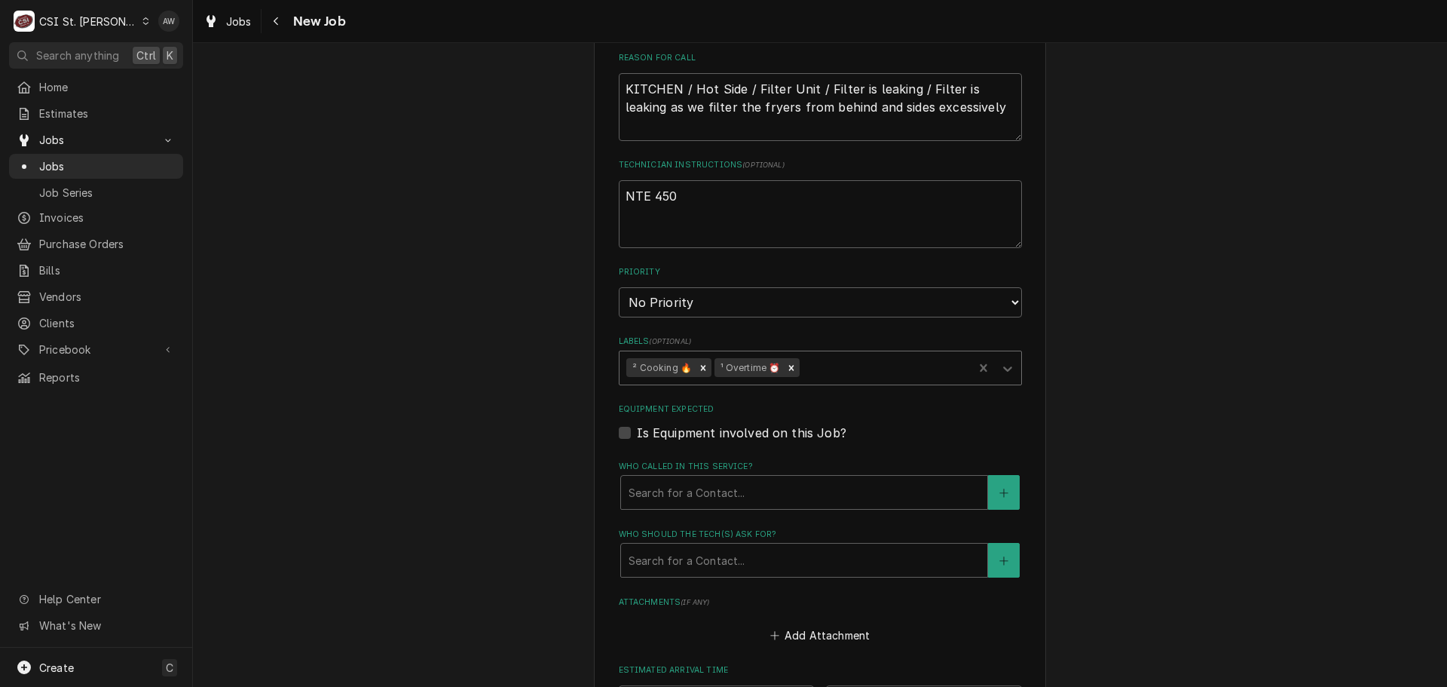
type textarea "x"
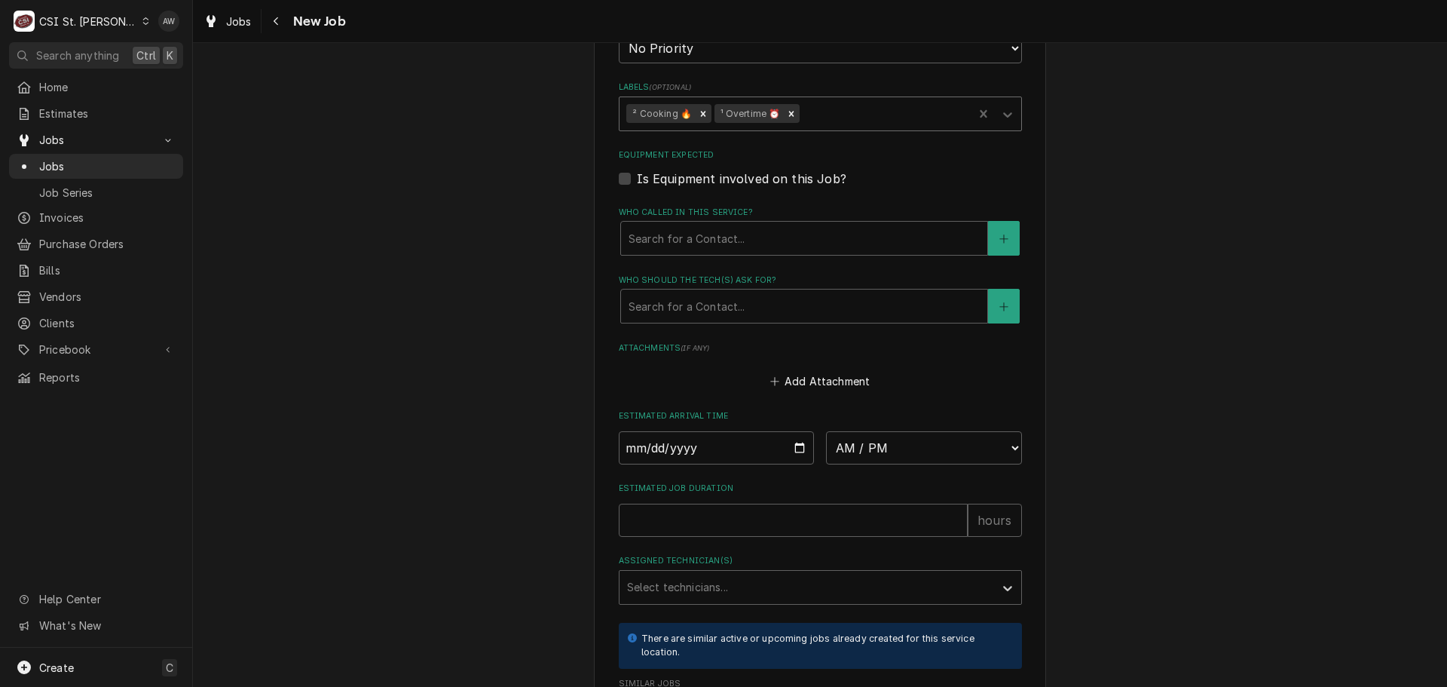
scroll to position [1432, 0]
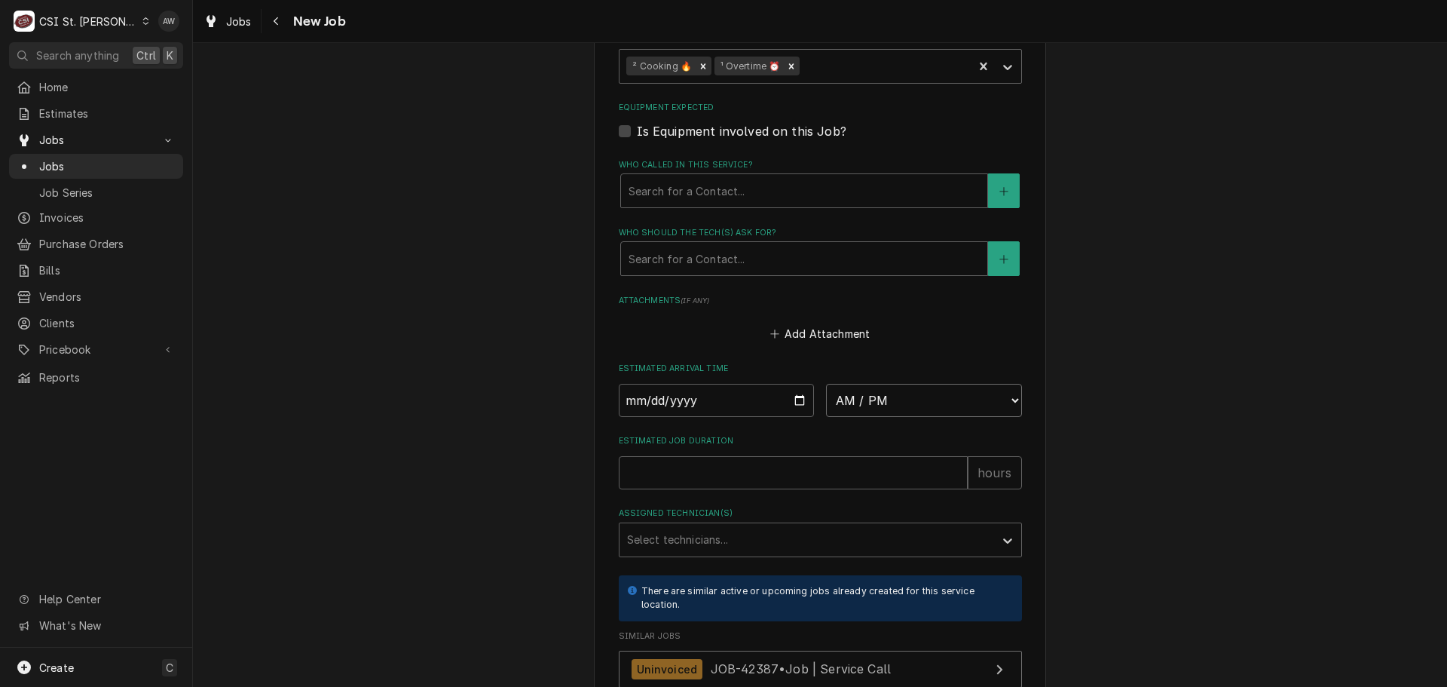
click at [876, 384] on select "AM / PM 6:00 AM 6:15 AM 6:30 AM 6:45 AM 7:00 AM 7:15 AM 7:30 AM 7:45 AM 8:00 AM…" at bounding box center [924, 400] width 196 height 33
select select "11:00:00"
click at [826, 384] on select "AM / PM 6:00 AM 6:15 AM 6:30 AM 6:45 AM 7:00 AM 7:15 AM 7:30 AM 7:45 AM 8:00 AM…" at bounding box center [924, 400] width 196 height 33
click at [791, 384] on input "Date" at bounding box center [717, 400] width 196 height 33
type textarea "x"
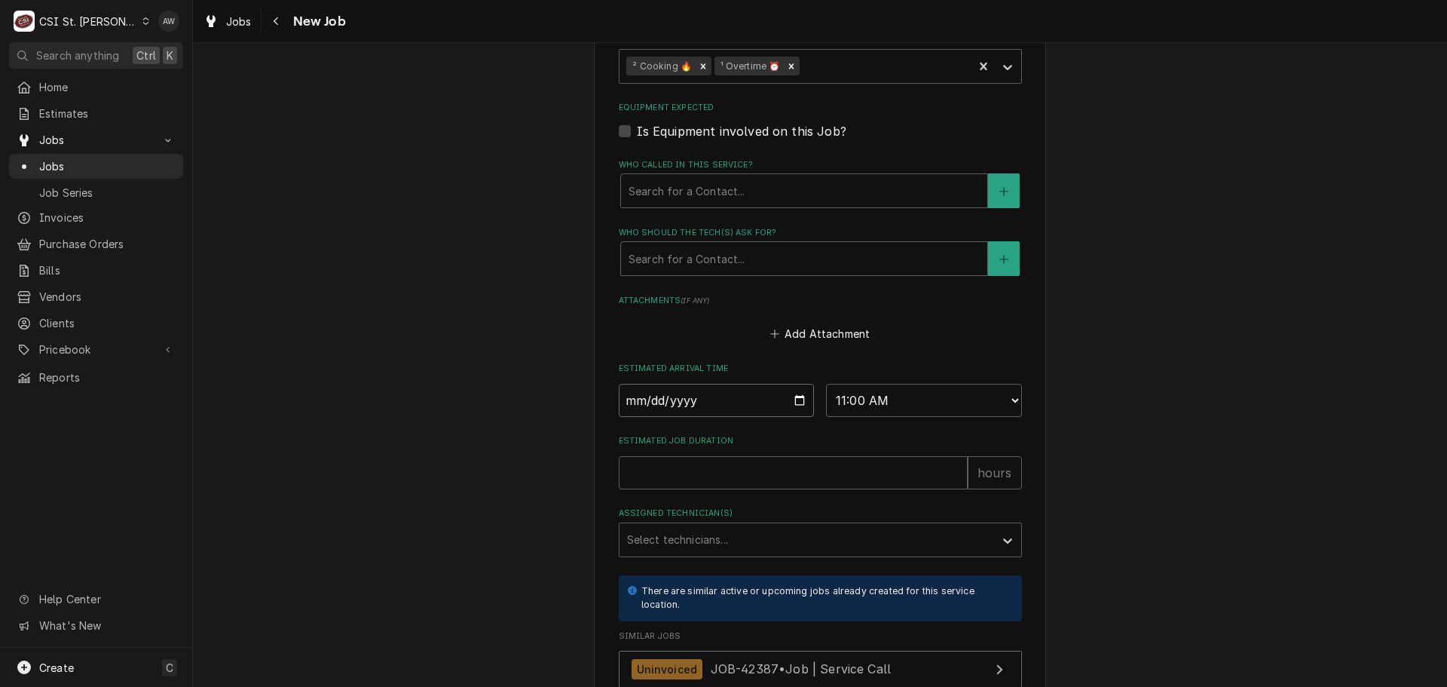
type input "[DATE]"
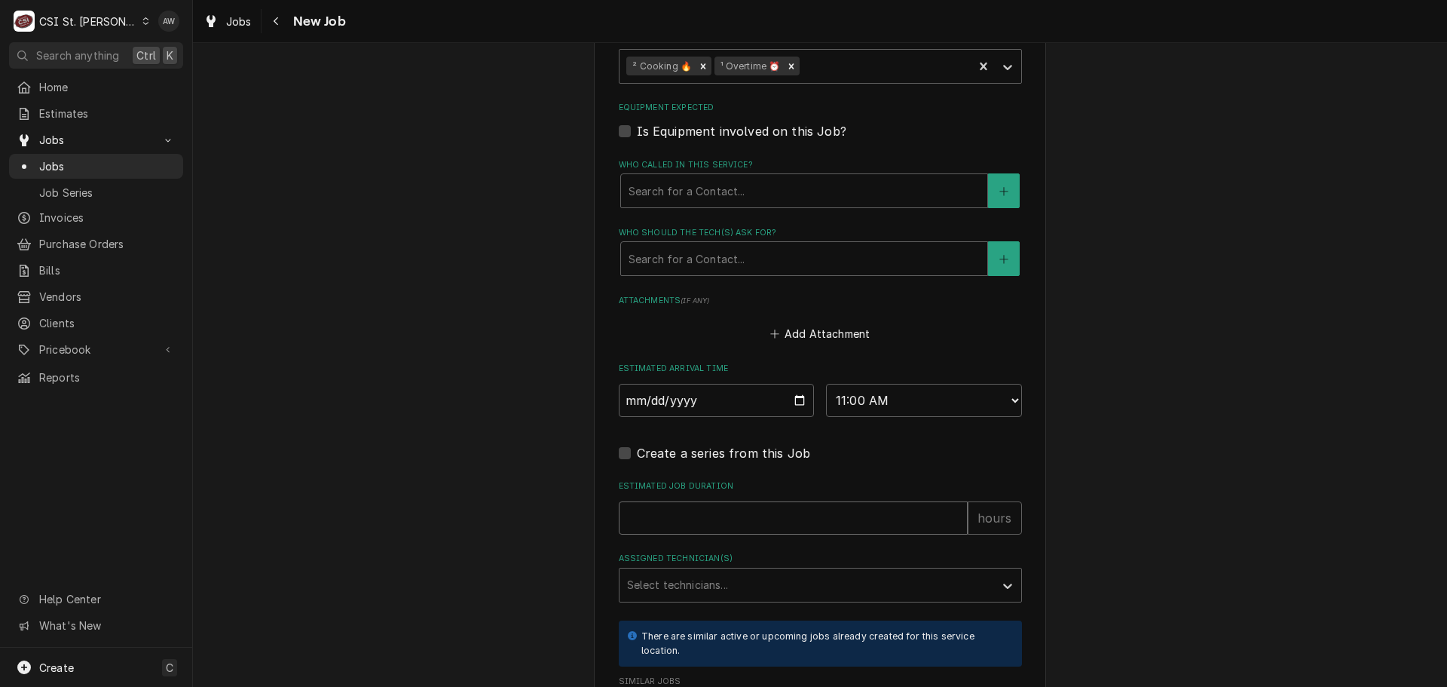
click at [656, 501] on input "Estimated Job Duration" at bounding box center [793, 517] width 349 height 33
type textarea "x"
type input "3"
type textarea "x"
type input "3"
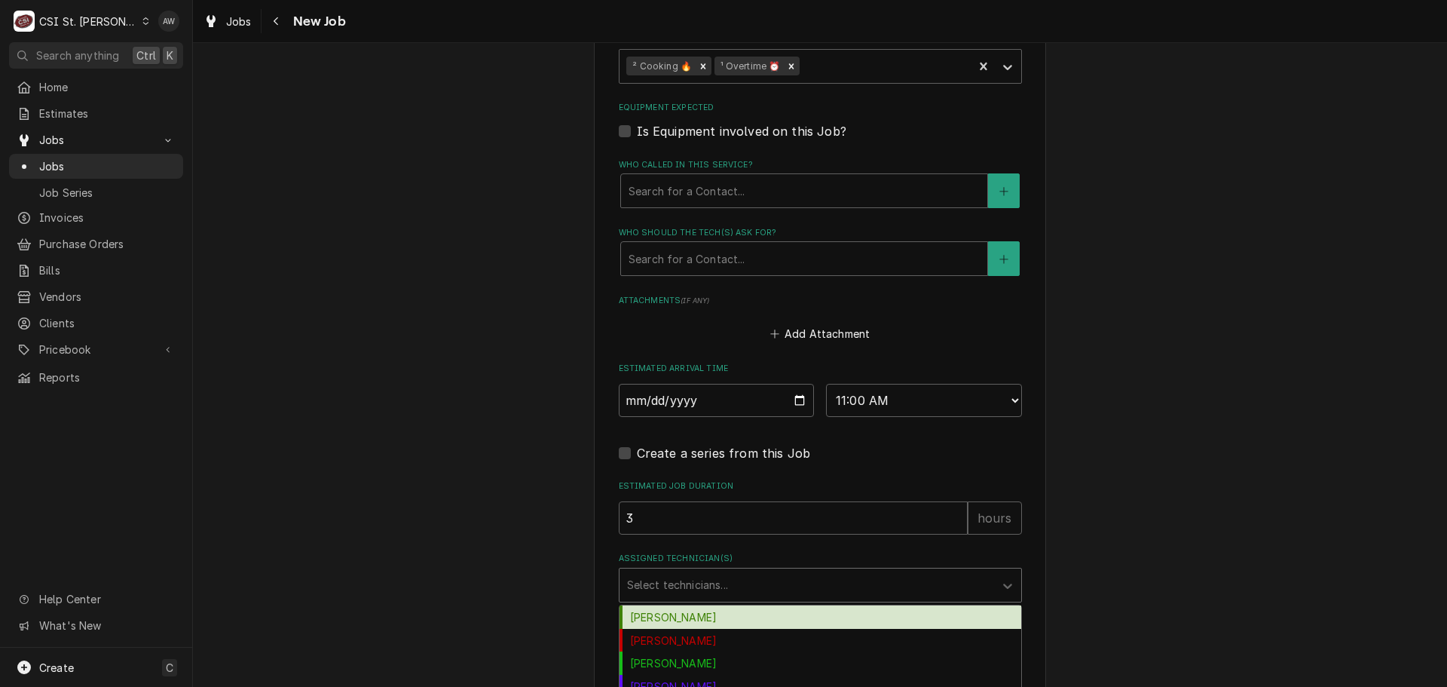
click at [675, 571] on div "Assigned Technician(s)" at bounding box center [807, 584] width 360 height 27
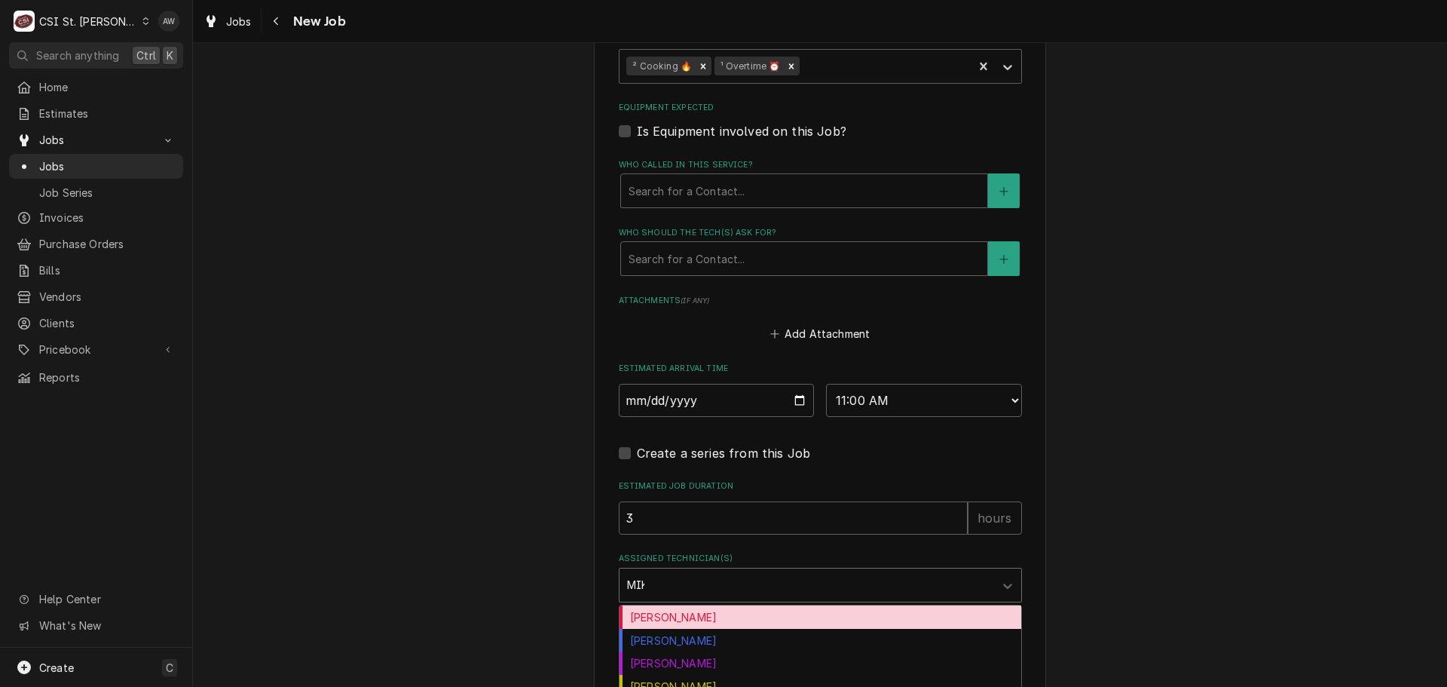
type input "MIKE"
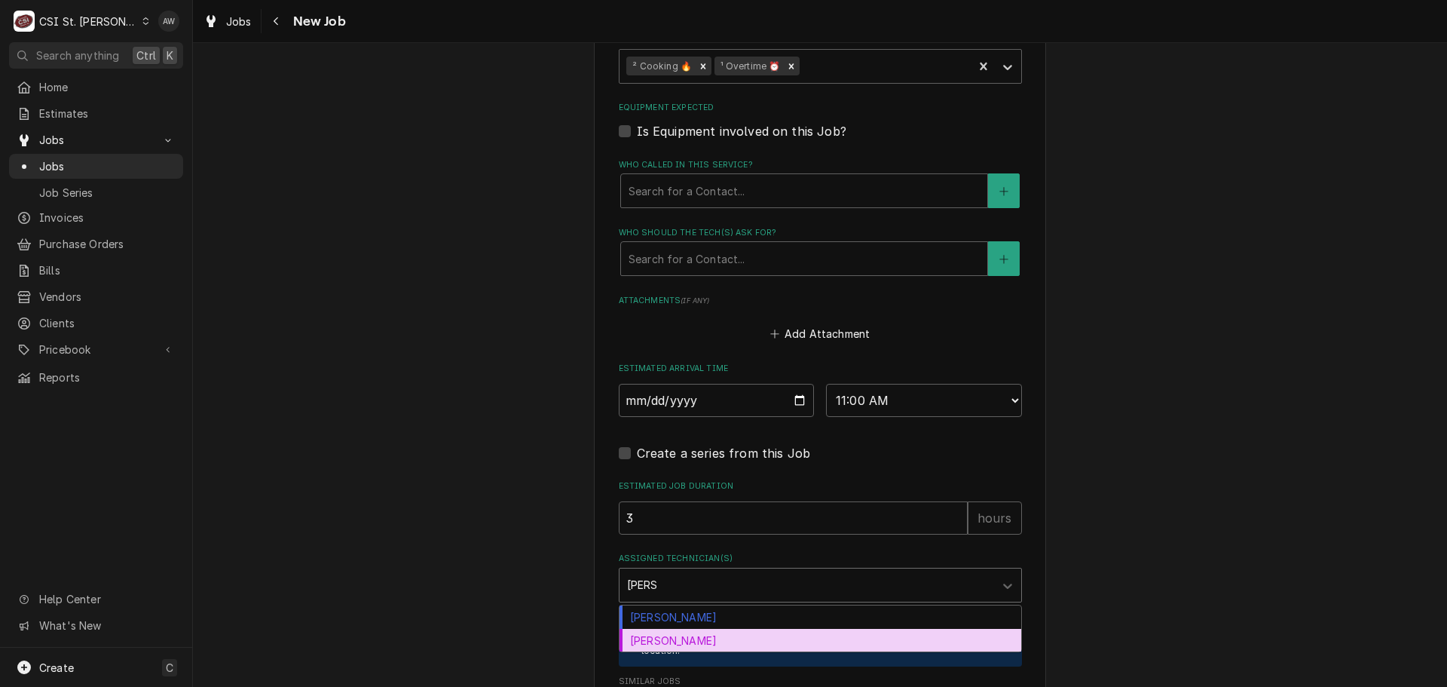
click at [678, 629] on div "[PERSON_NAME]" at bounding box center [821, 640] width 402 height 23
type textarea "x"
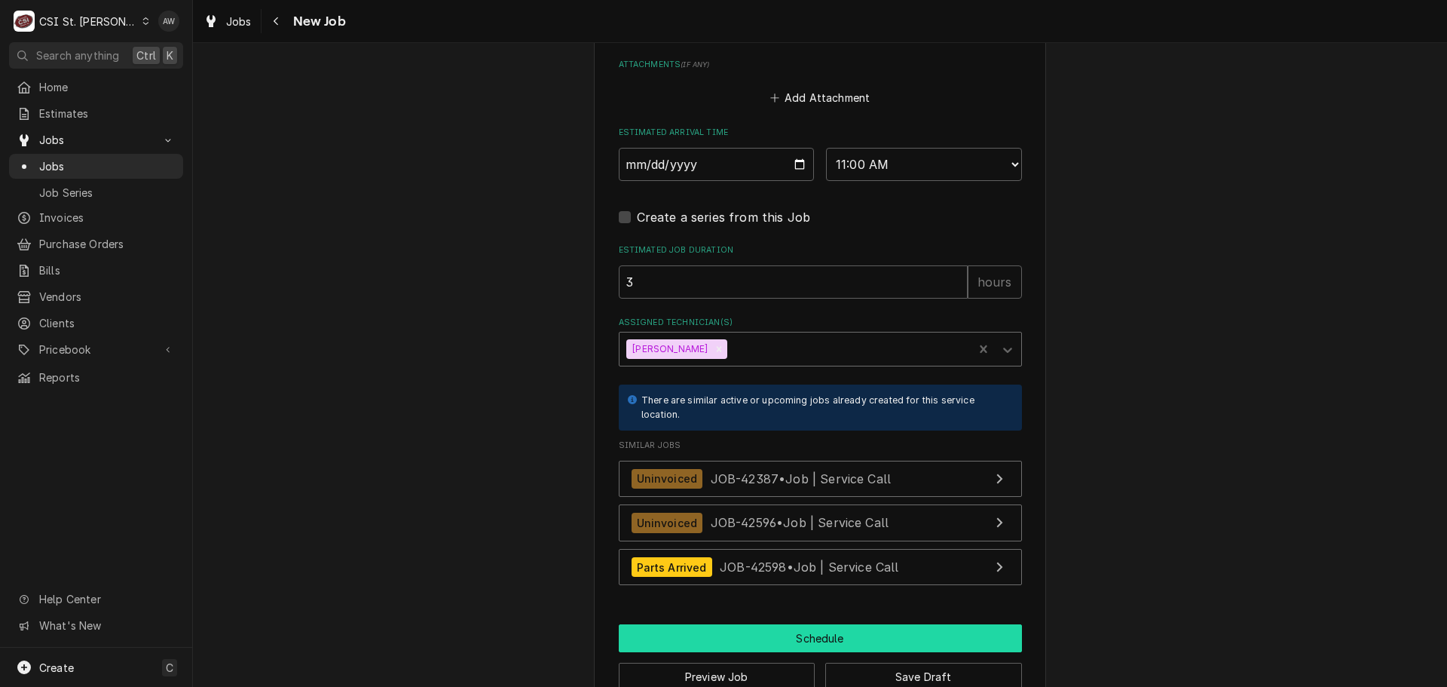
click at [750, 624] on button "Schedule" at bounding box center [820, 638] width 403 height 28
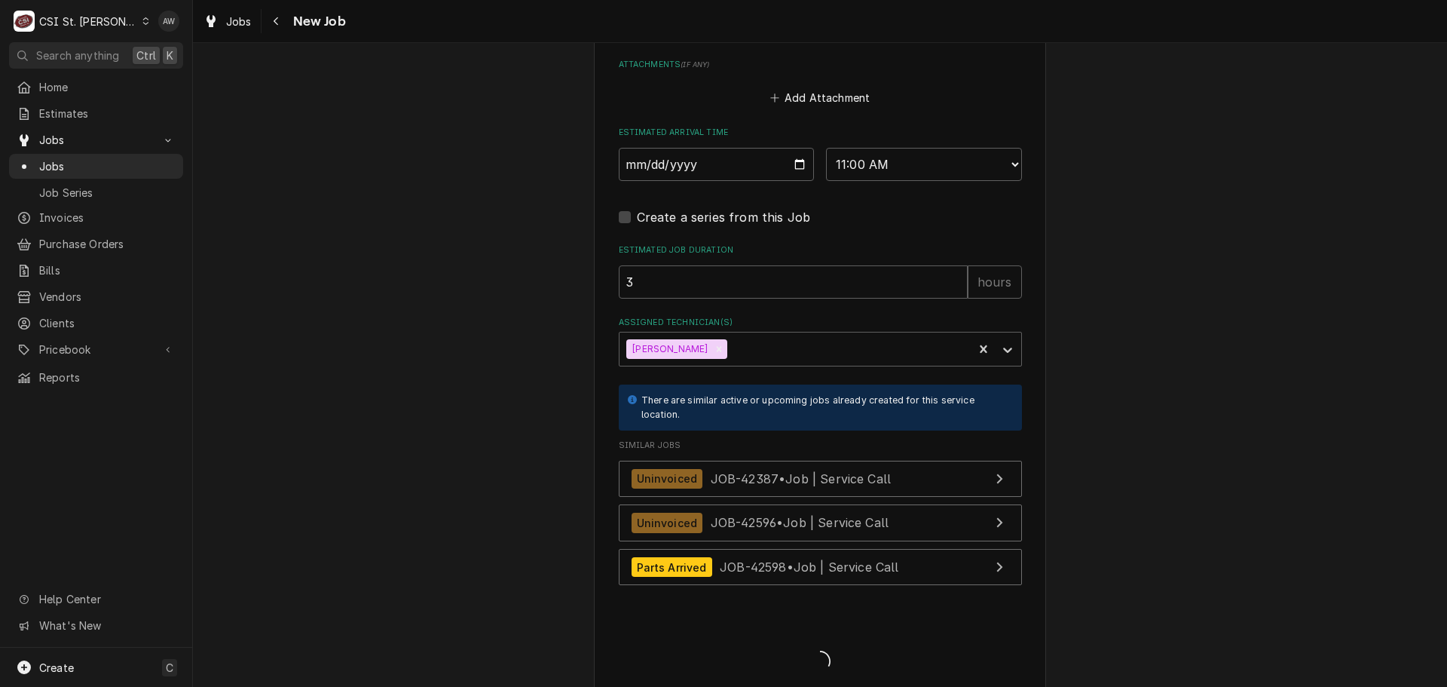
scroll to position [1654, 0]
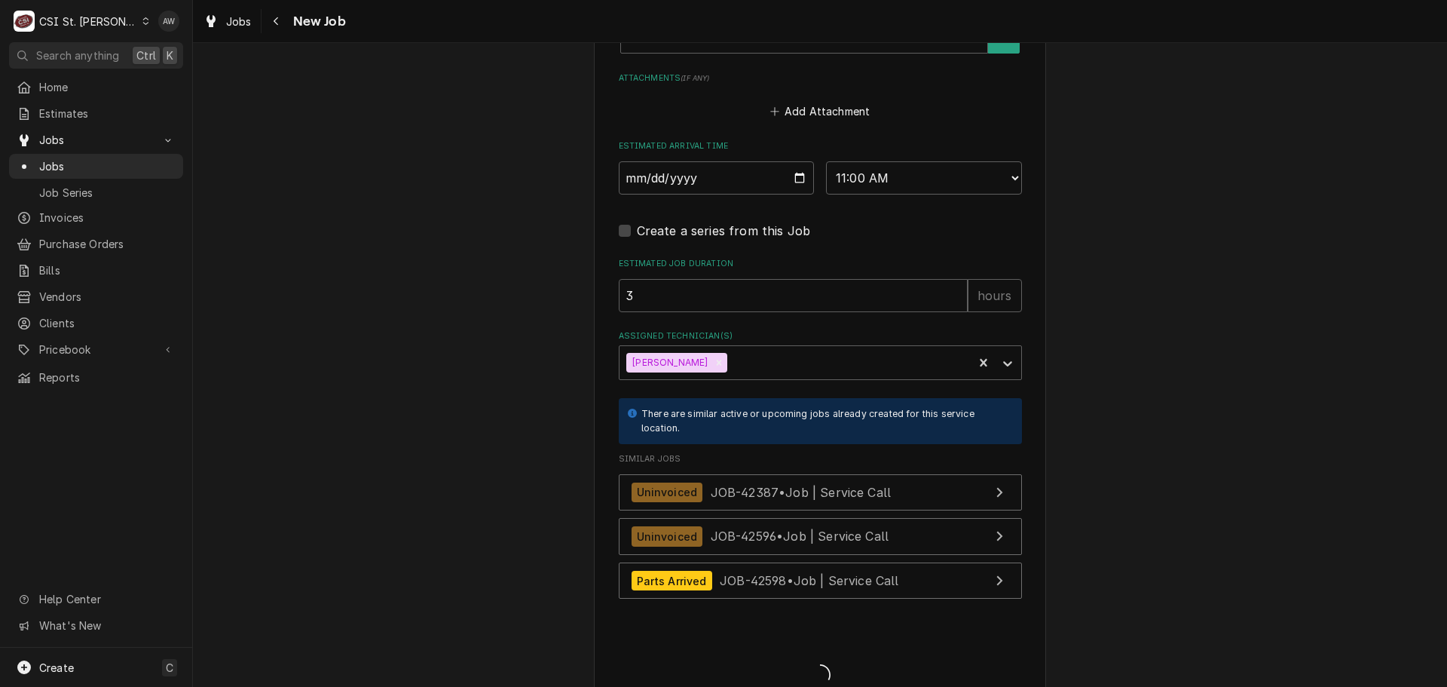
type textarea "x"
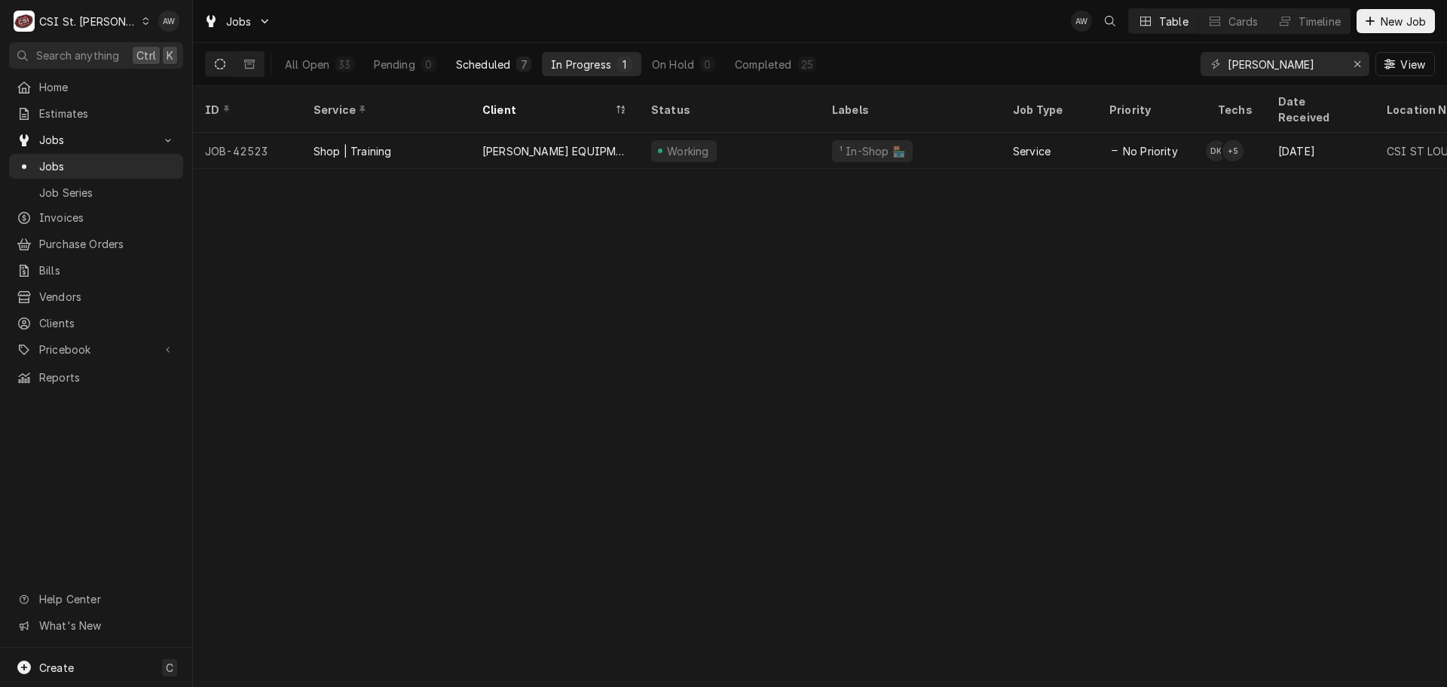
click at [511, 65] on button "Scheduled 7" at bounding box center [493, 64] width 93 height 24
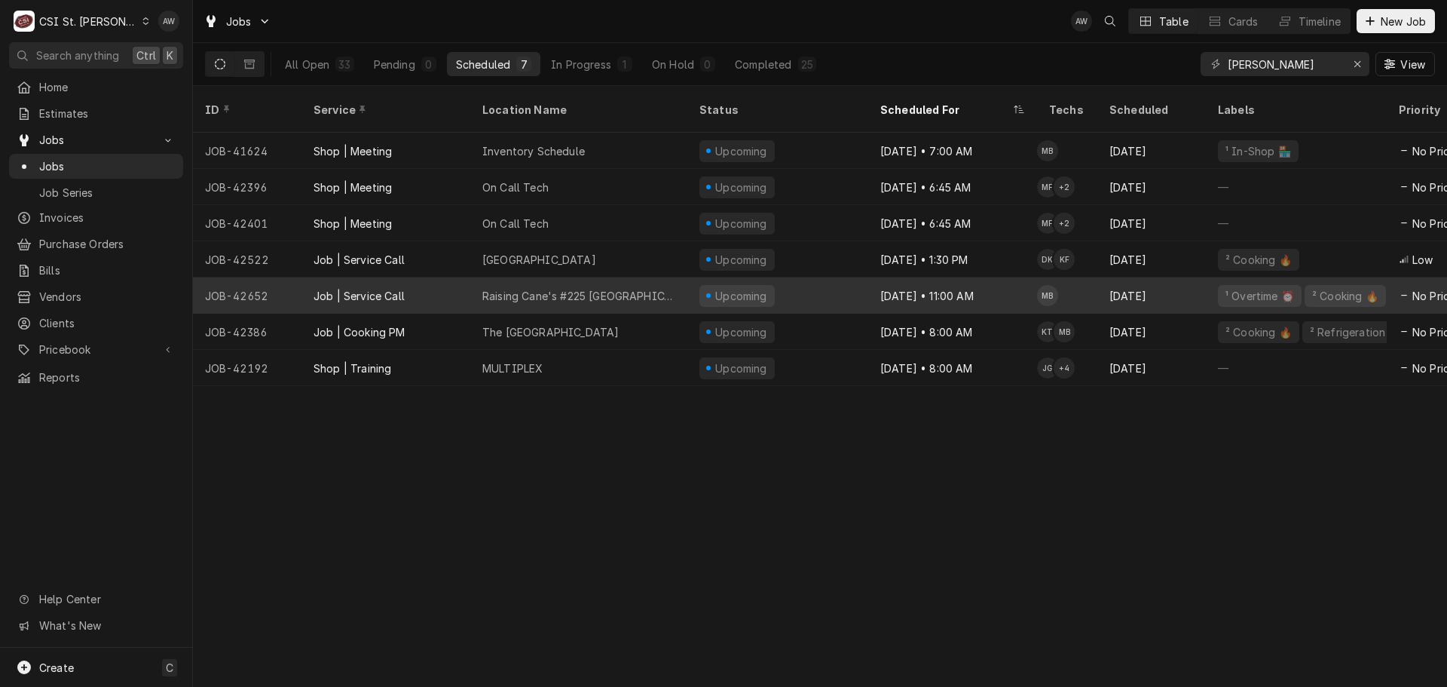
click at [526, 288] on div "Raising Cane's #225 Ellisville" at bounding box center [578, 296] width 193 height 16
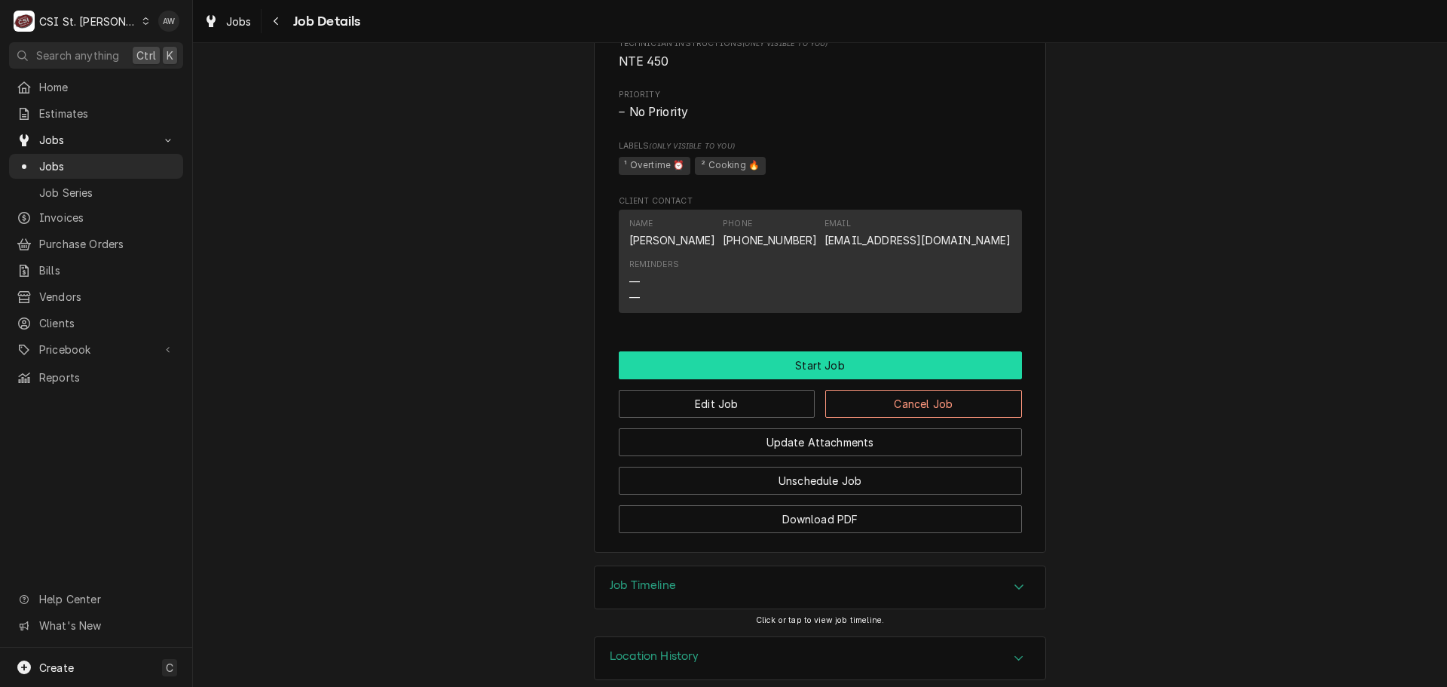
scroll to position [1219, 0]
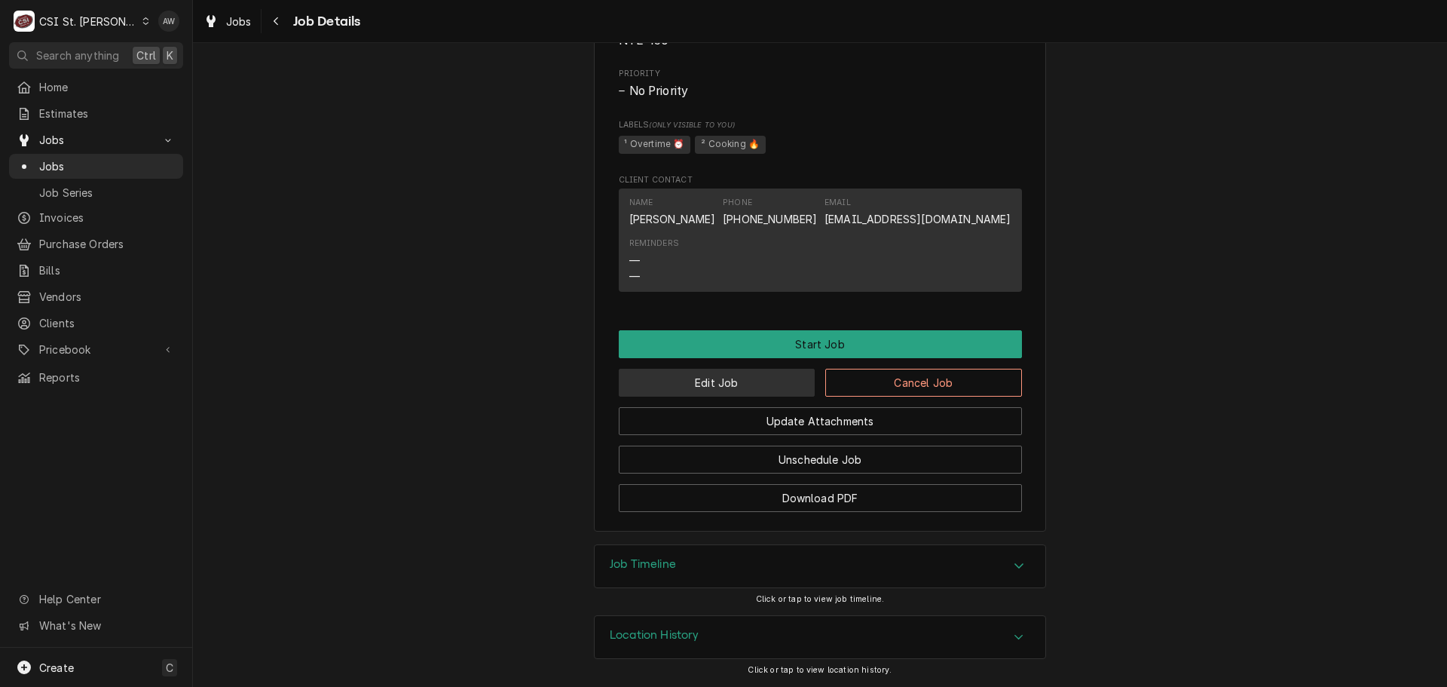
click at [769, 387] on button "Edit Job" at bounding box center [717, 383] width 197 height 28
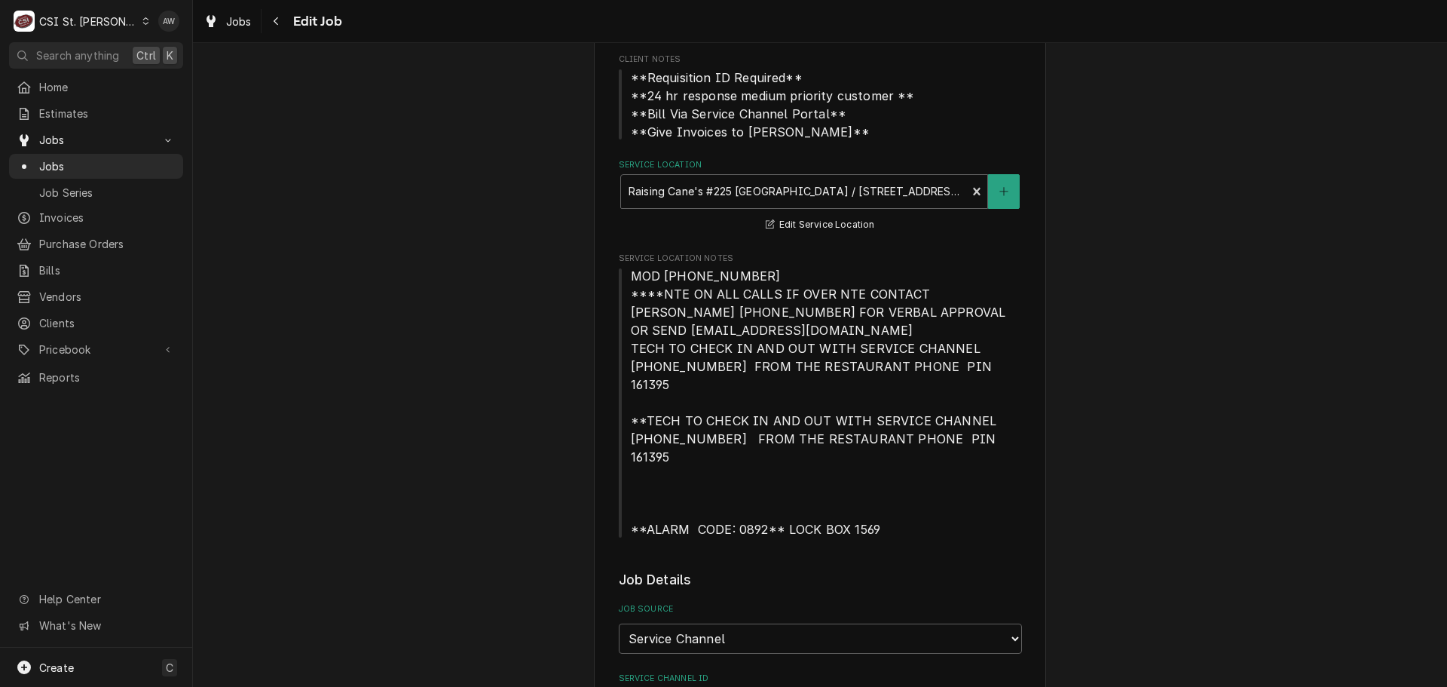
type textarea "x"
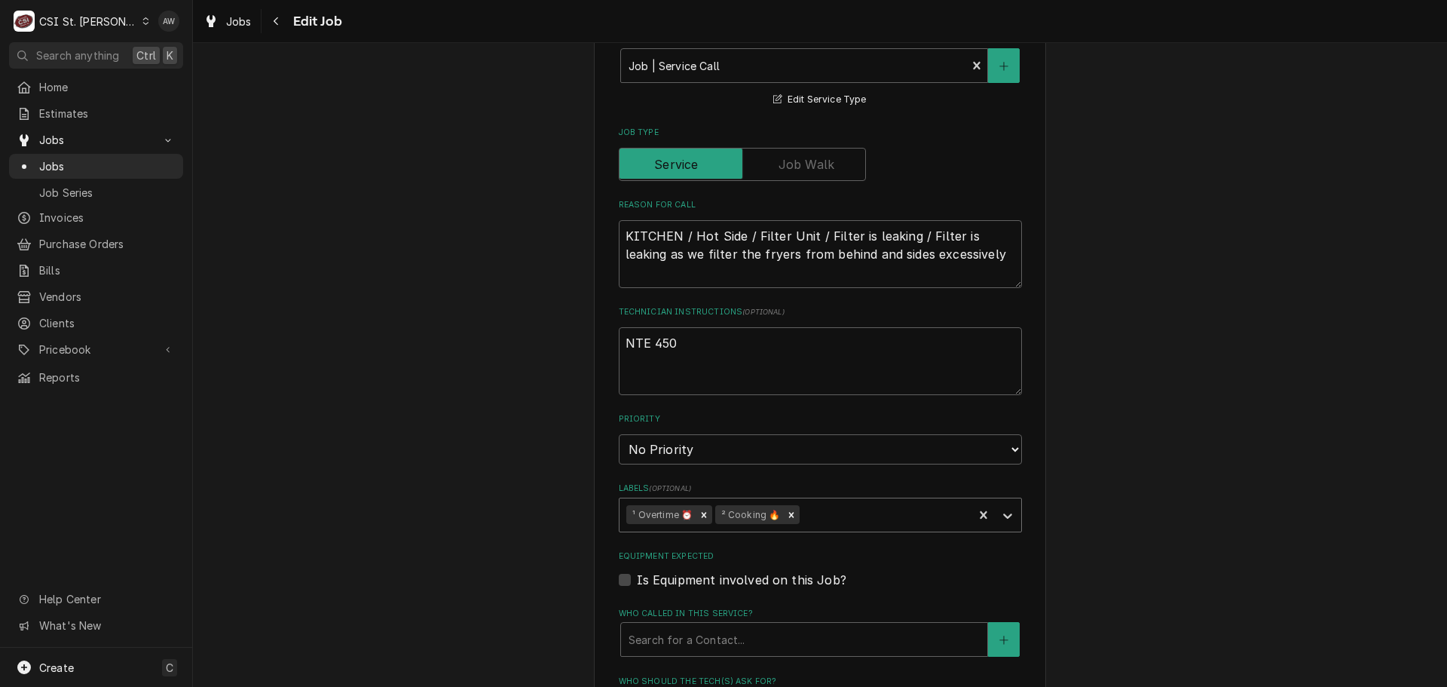
scroll to position [1206, 0]
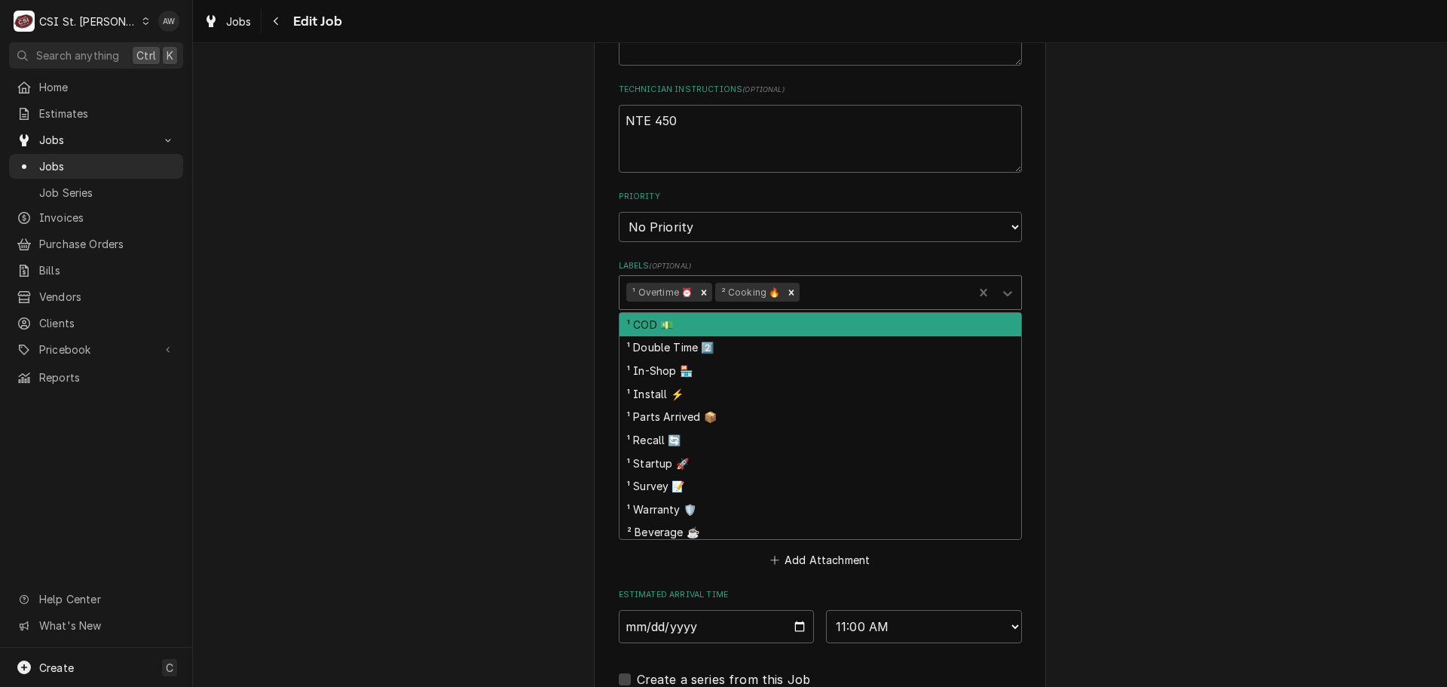
click at [818, 279] on div "Labels" at bounding box center [884, 292] width 163 height 27
type input "D"
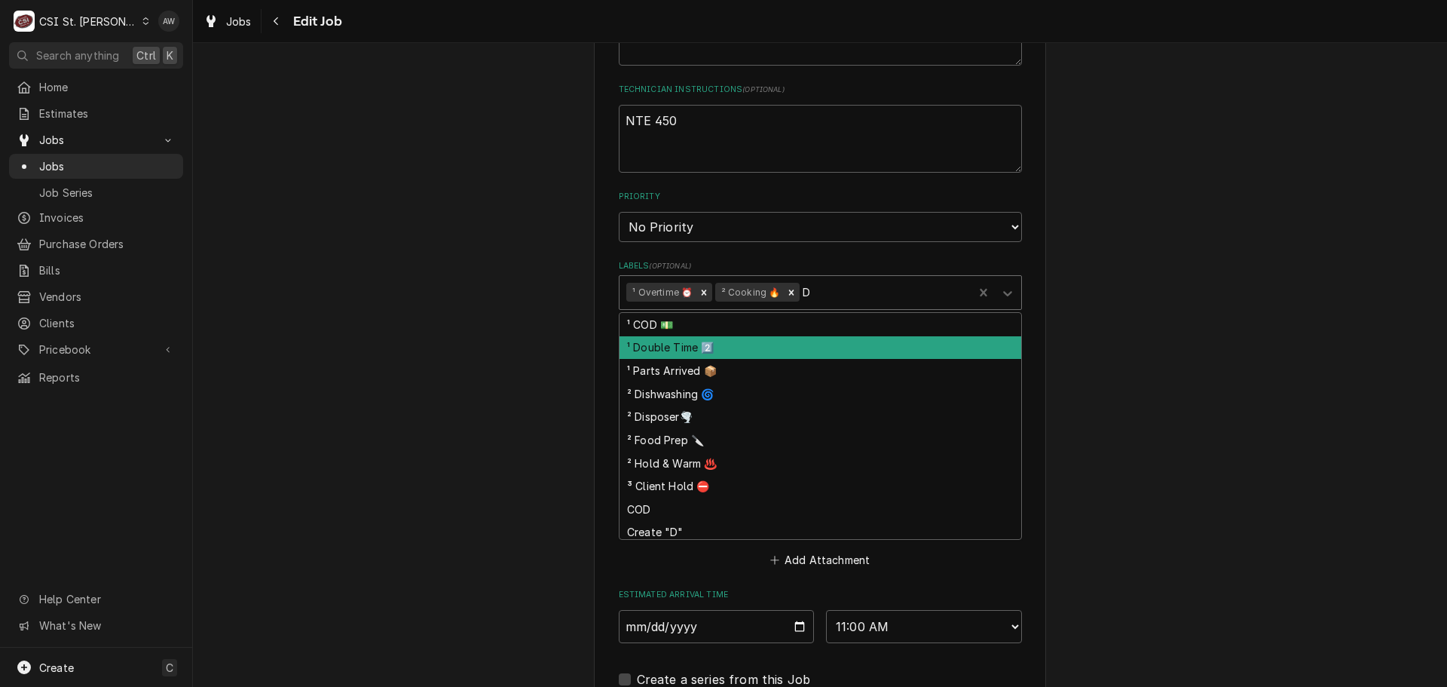
click at [794, 336] on div "¹ Double Time 2️⃣" at bounding box center [821, 347] width 402 height 23
type textarea "x"
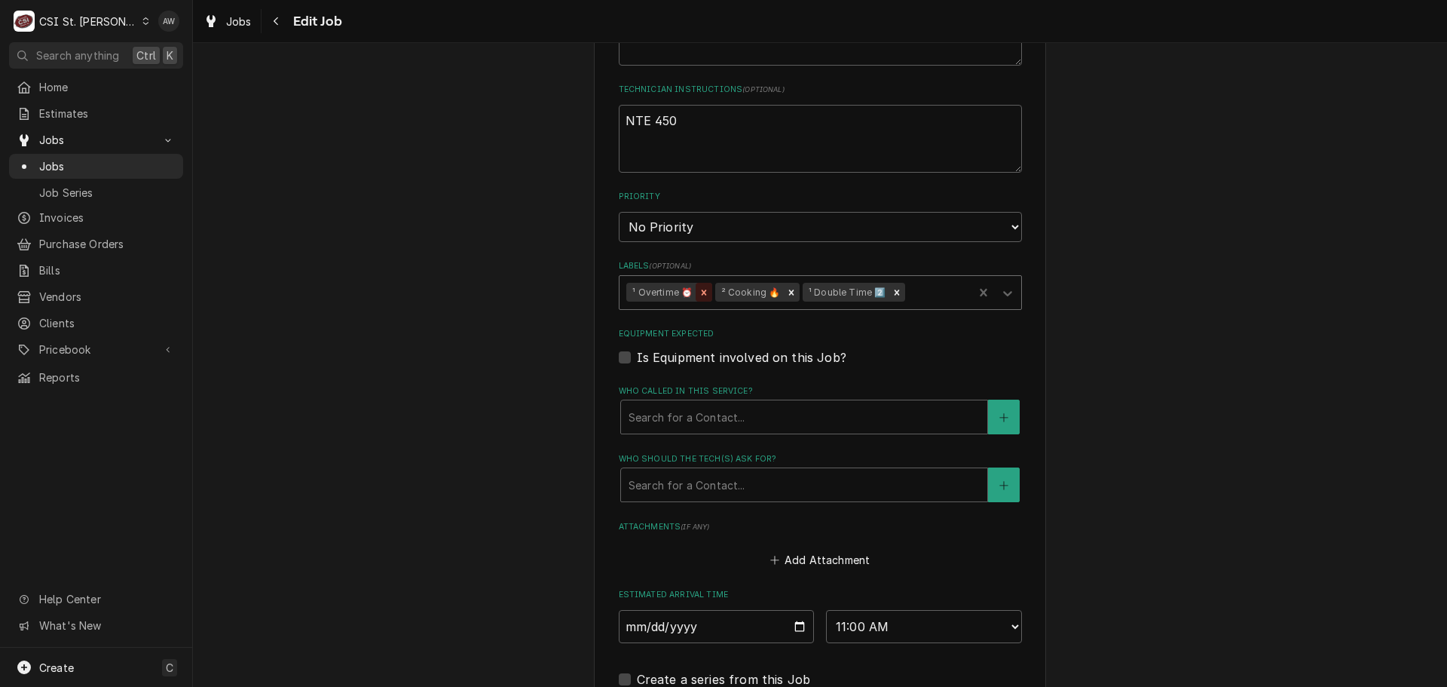
click at [703, 287] on icon "Remove ¹ Overtime ⏰" at bounding box center [704, 292] width 11 height 11
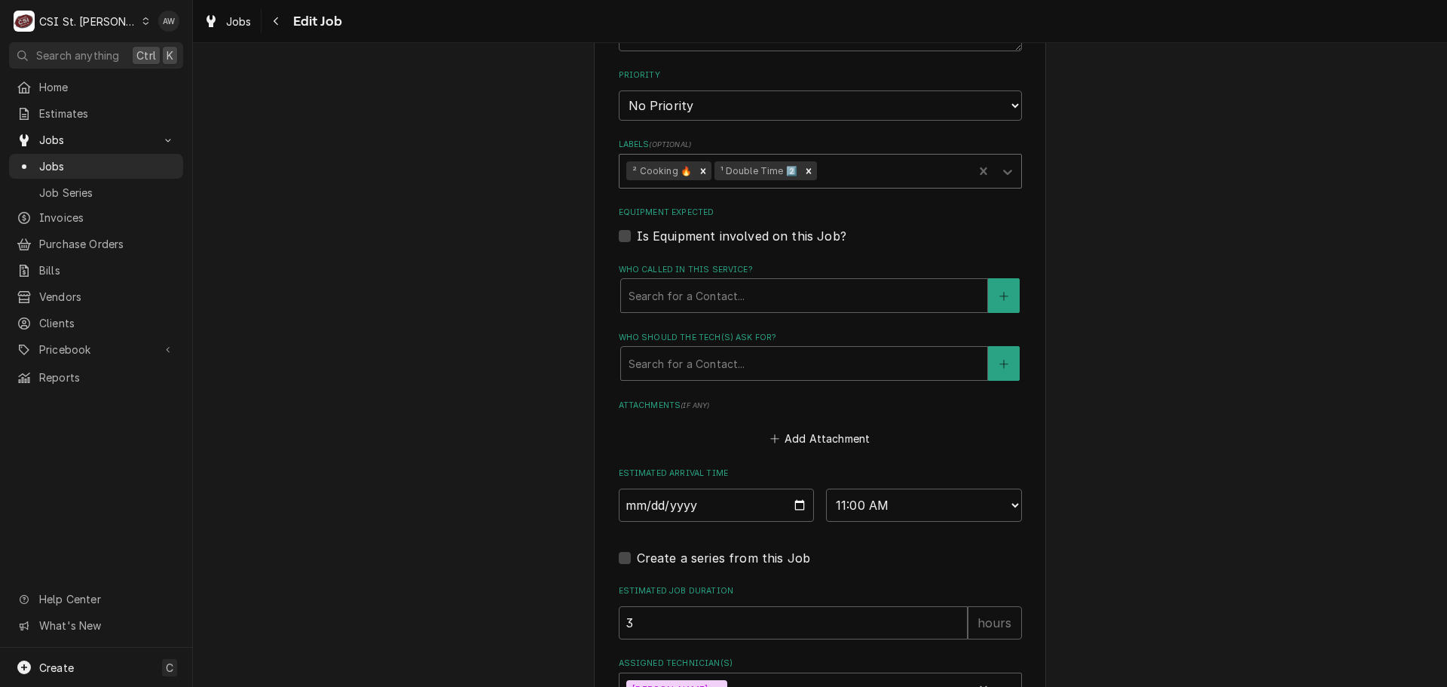
scroll to position [1403, 0]
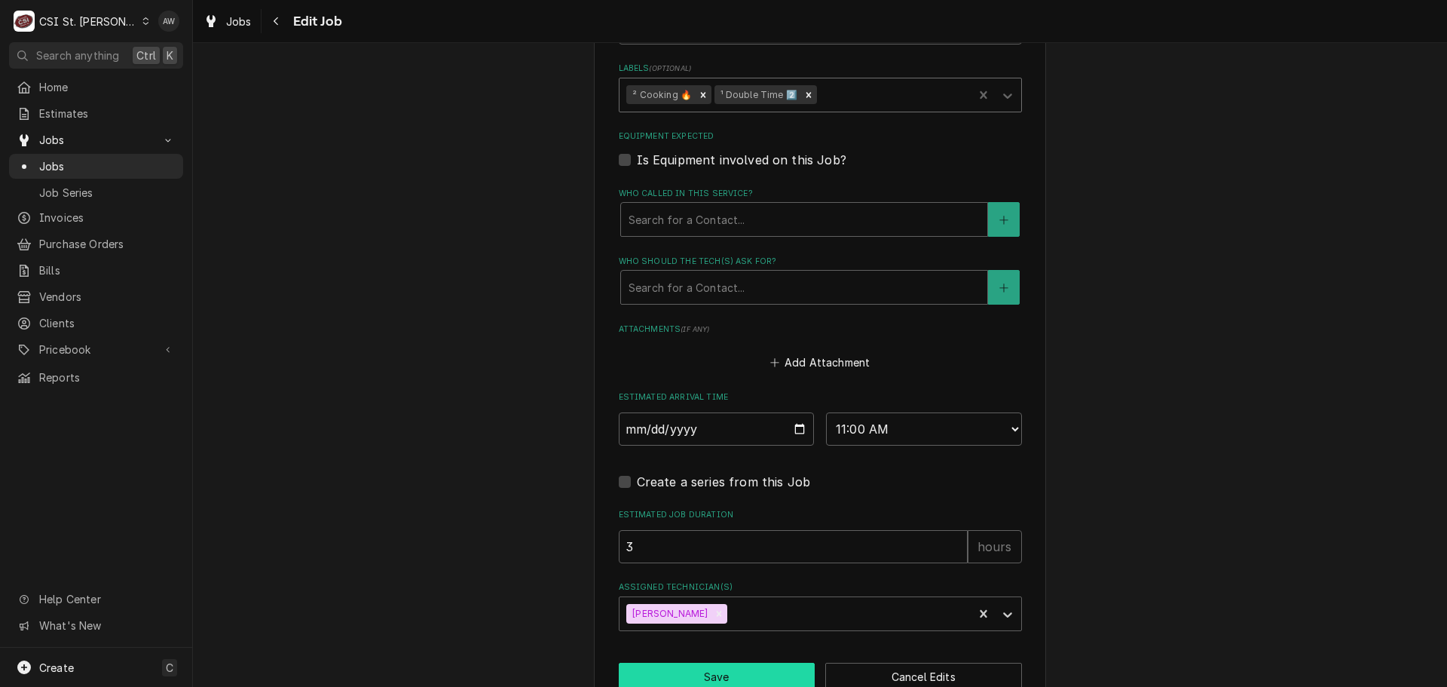
click at [727, 663] on button "Save" at bounding box center [717, 677] width 197 height 28
type textarea "x"
